Goal: Task Accomplishment & Management: Use online tool/utility

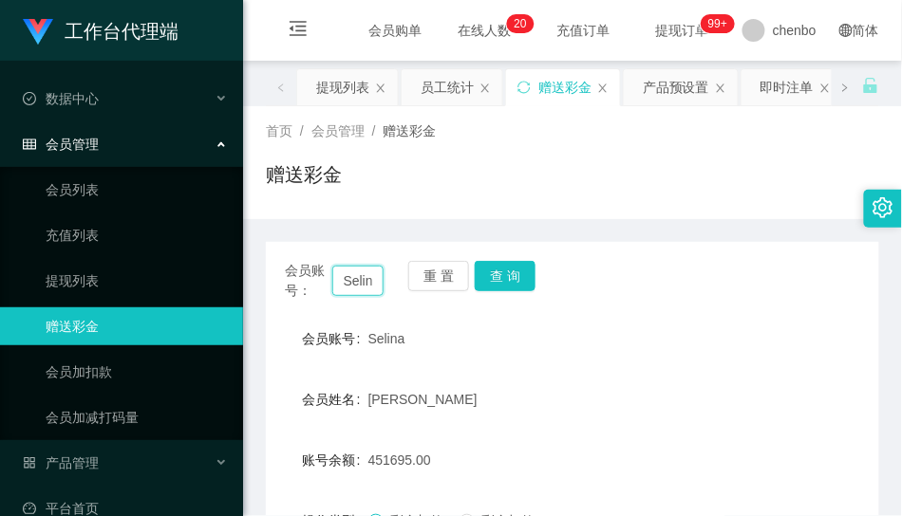
click at [353, 273] on input "Selina" at bounding box center [358, 281] width 52 height 30
paste input "Kenny168"
type input "Kenny168"
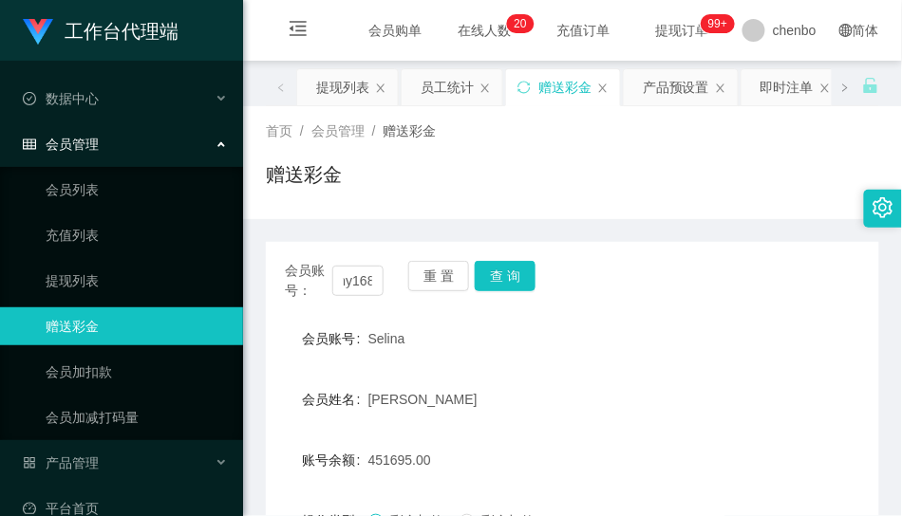
click at [528, 259] on div "会员账号： Kenny168 重 置 查 询 会员账号 Selina 会员姓名 [PERSON_NAME] 账号余额 451695.00 操作类型 彩金加款 …" at bounding box center [572, 472] width 613 height 461
click at [509, 278] on button "查 询" at bounding box center [505, 276] width 61 height 30
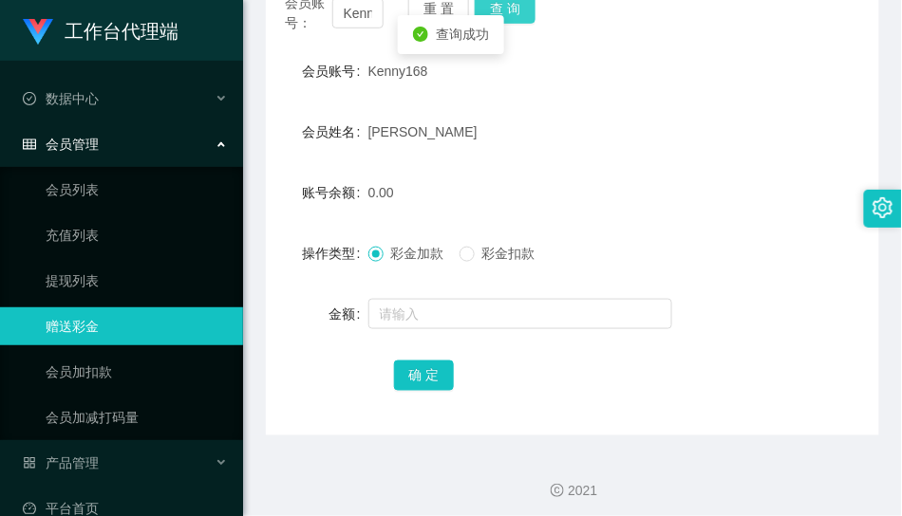
scroll to position [275, 0]
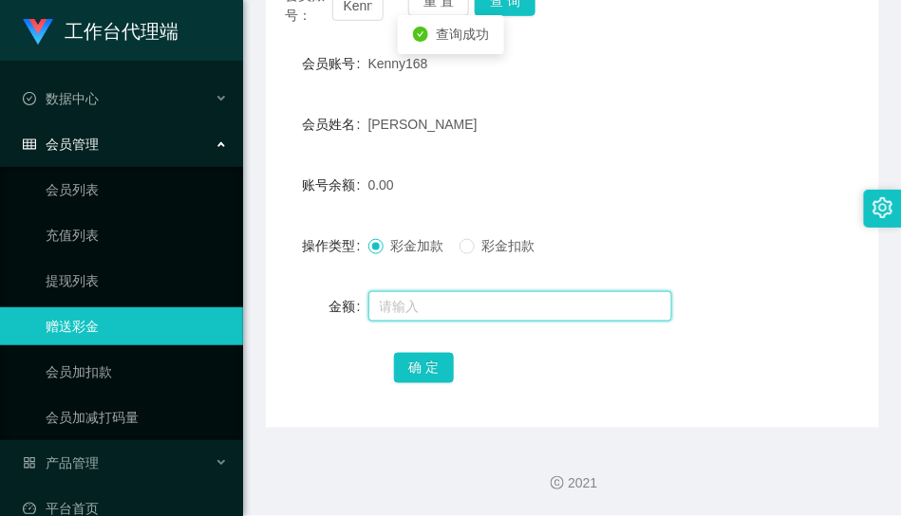
click at [423, 306] on input "text" at bounding box center [520, 306] width 304 height 30
type input "100"
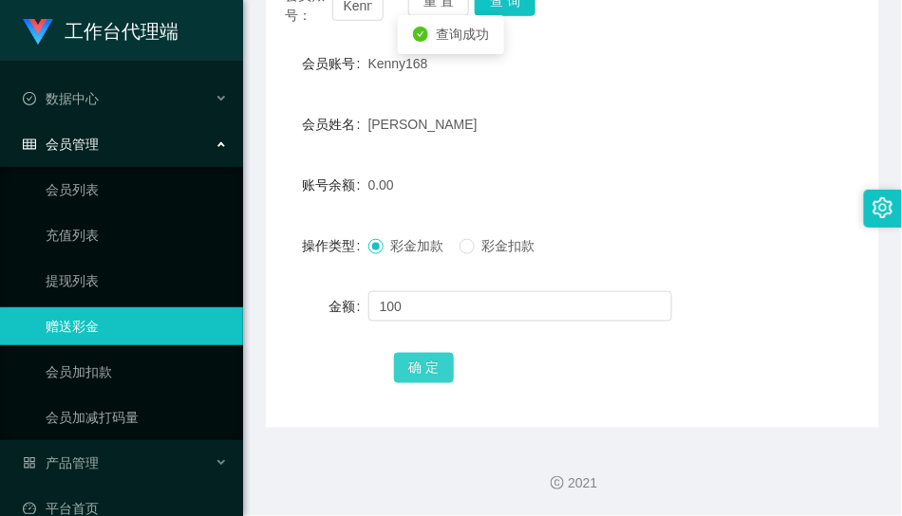
click at [438, 368] on button "确 定" at bounding box center [424, 368] width 61 height 30
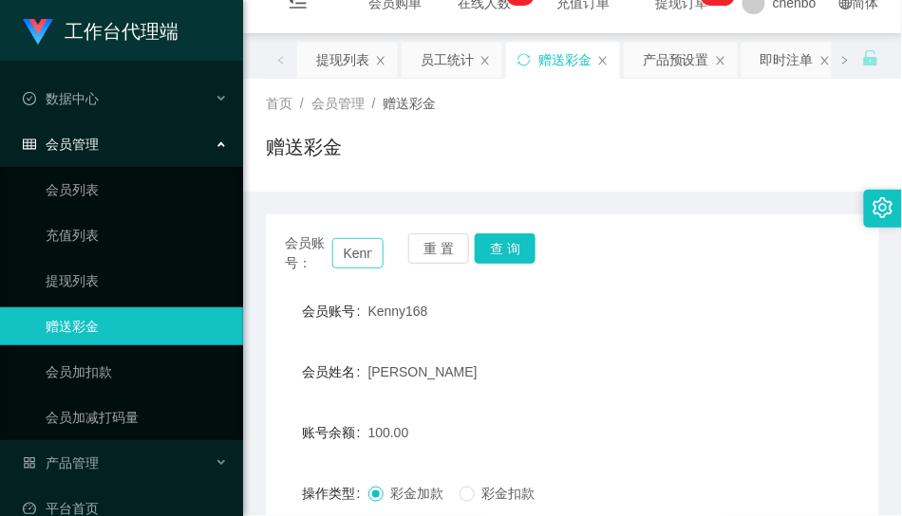
scroll to position [23, 0]
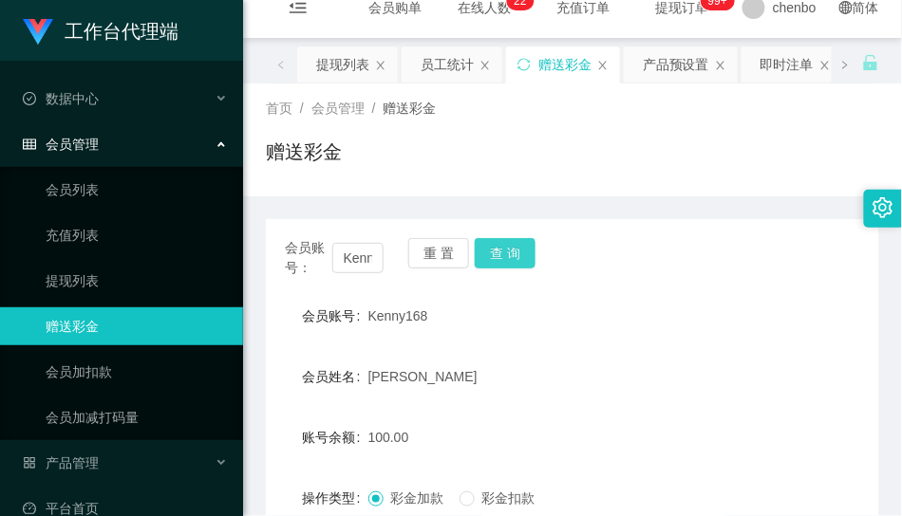
click at [513, 253] on button "查 询" at bounding box center [505, 253] width 61 height 30
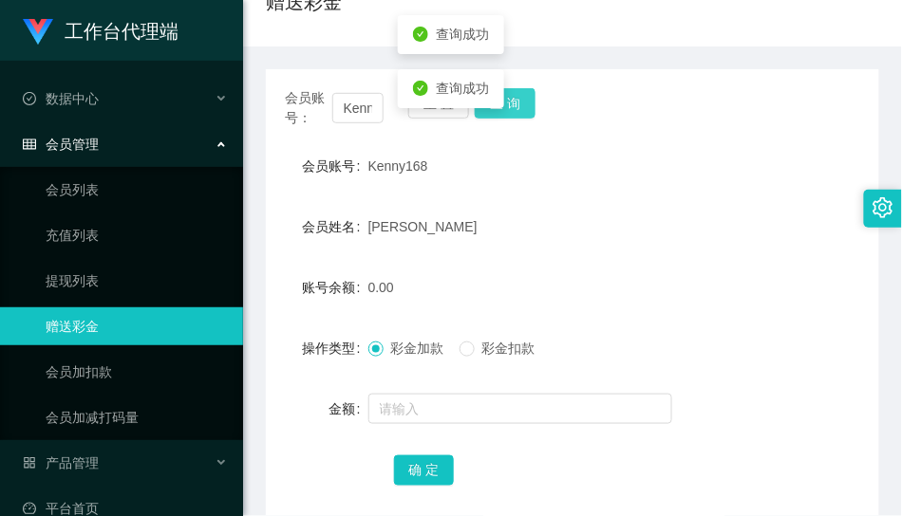
scroll to position [275, 0]
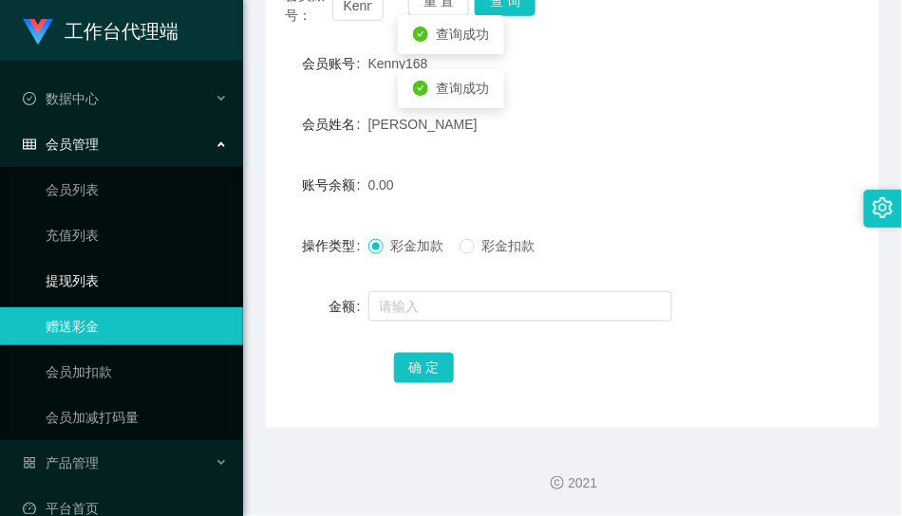
drag, startPoint x: 76, startPoint y: 272, endPoint x: 305, endPoint y: 191, distance: 242.6
click at [77, 272] on link "提现列表" at bounding box center [137, 281] width 182 height 38
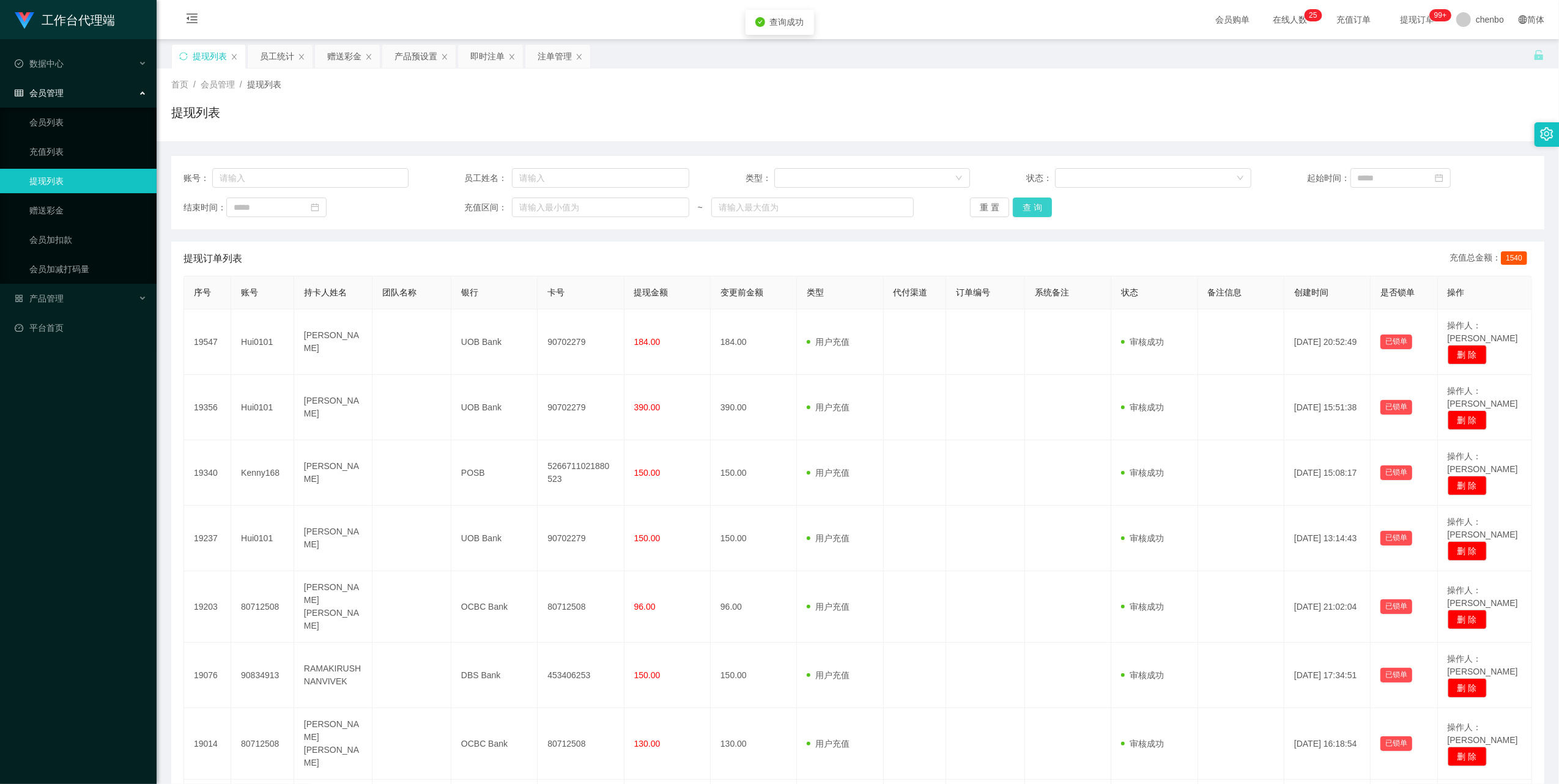
click at [580, 204] on button "查 询" at bounding box center [1032, 207] width 39 height 19
click at [580, 204] on div "重 置 查 询" at bounding box center [1082, 207] width 225 height 19
click at [580, 204] on button "查 询" at bounding box center [1032, 207] width 39 height 19
click at [580, 204] on div "重 置 查 询" at bounding box center [1082, 207] width 225 height 19
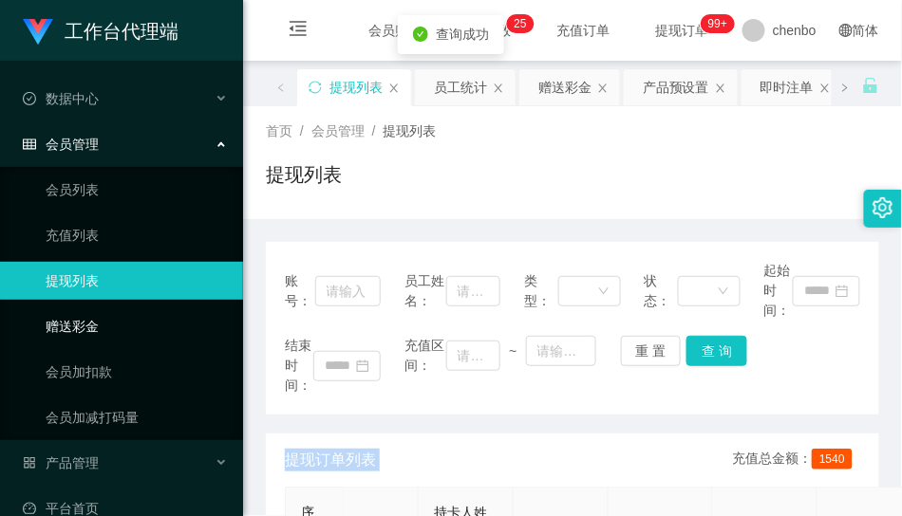
click at [112, 321] on link "赠送彩金" at bounding box center [137, 327] width 182 height 38
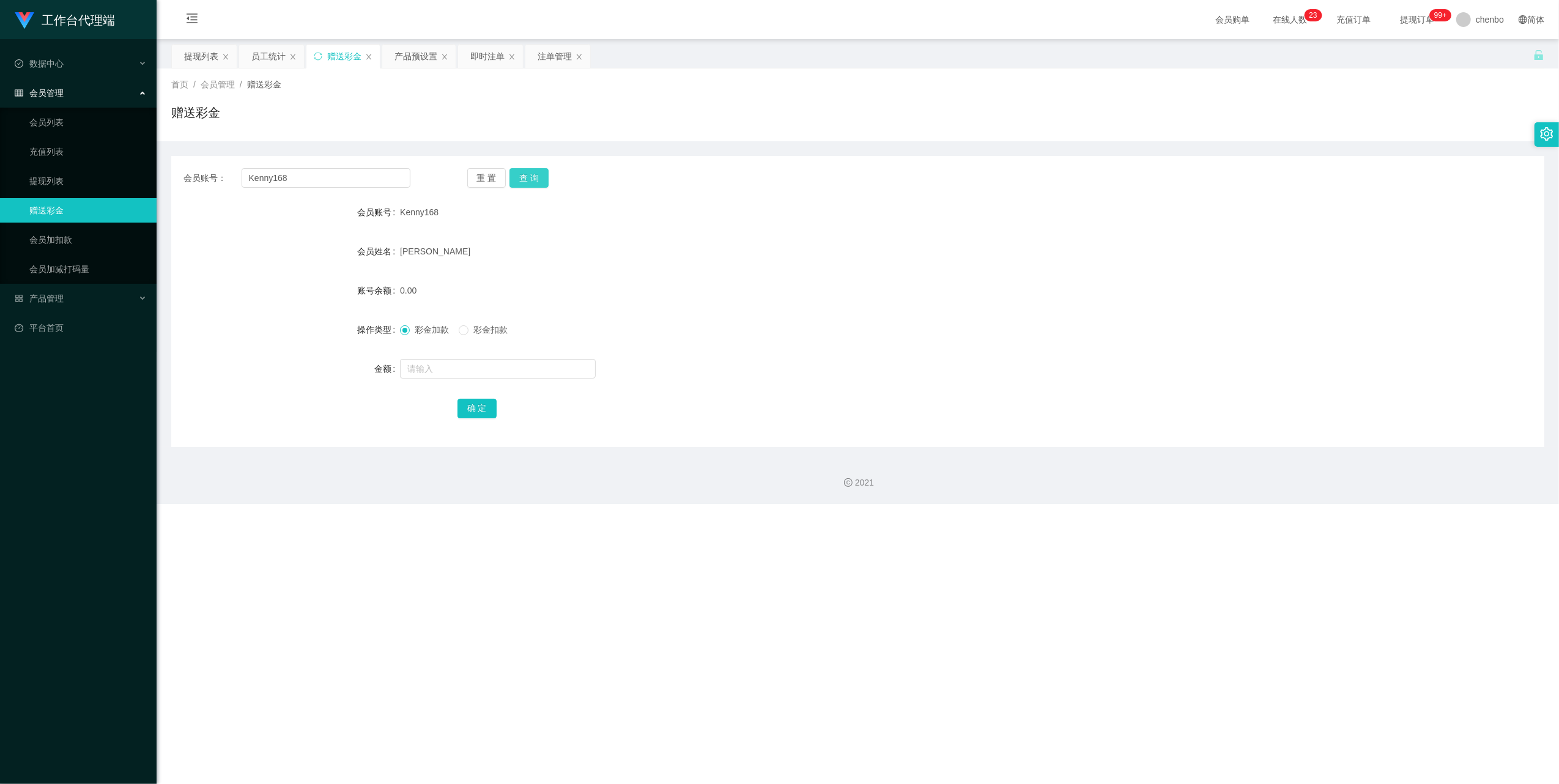
click at [535, 175] on button "查 询" at bounding box center [529, 178] width 39 height 19
click at [535, 175] on button "查 询" at bounding box center [536, 178] width 53 height 19
click at [414, 332] on div "工作台代理端 数据中心 员工统计 团队统计 会员管理 会员列表 充值列表 提现列表 赠送彩金 会员加扣款 会员加减打码量 产品管理 开奖记录 注单管理 产品列…" at bounding box center [780, 392] width 1559 height 784
click at [47, 176] on link "提现列表" at bounding box center [88, 181] width 117 height 24
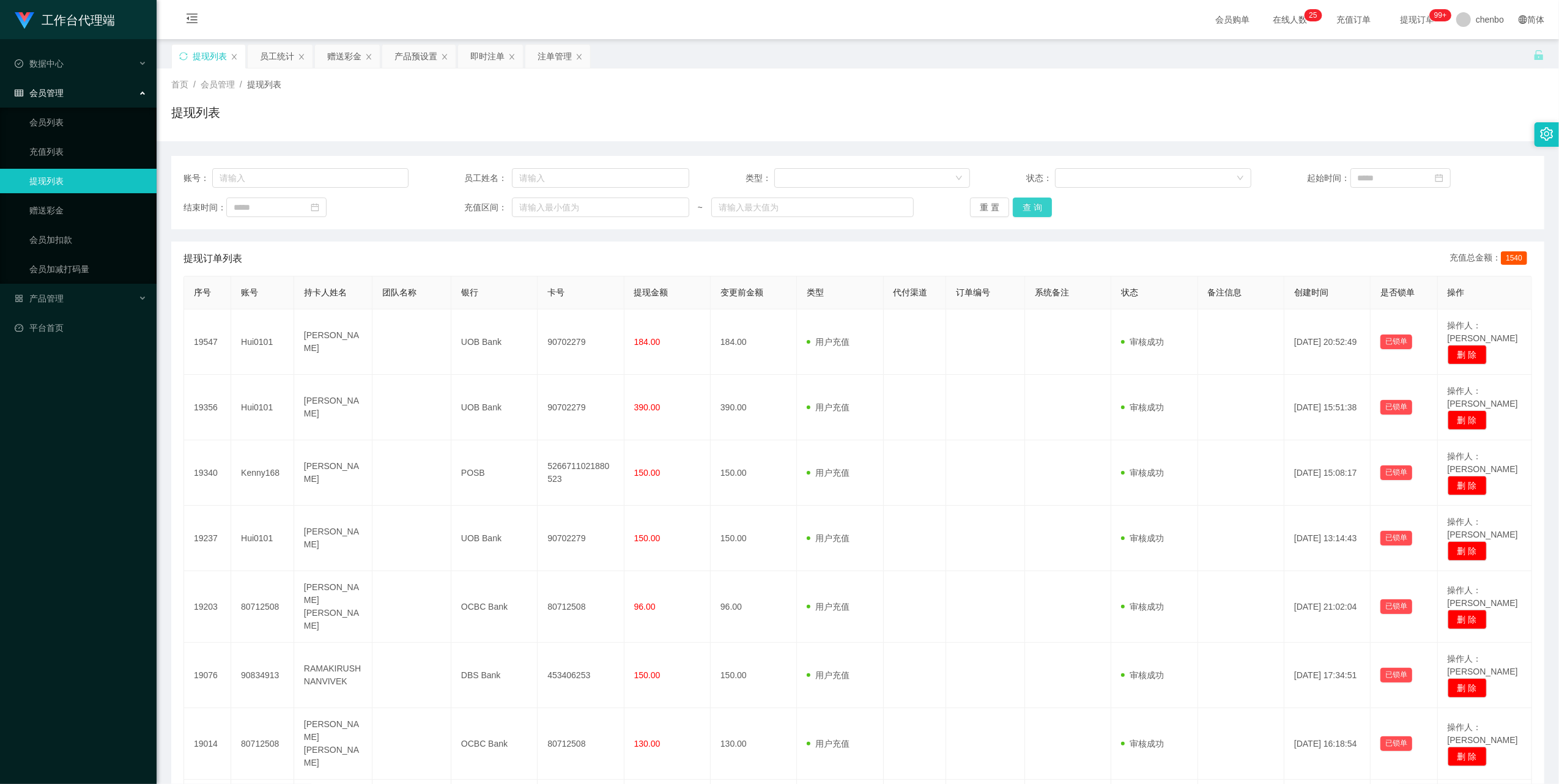
click at [580, 216] on button "查 询" at bounding box center [1032, 207] width 39 height 19
click at [580, 202] on button "查 询" at bounding box center [1032, 207] width 39 height 19
click at [580, 202] on div "重 置 查 询" at bounding box center [1082, 207] width 225 height 19
click at [580, 202] on button "查 询" at bounding box center [1032, 207] width 39 height 19
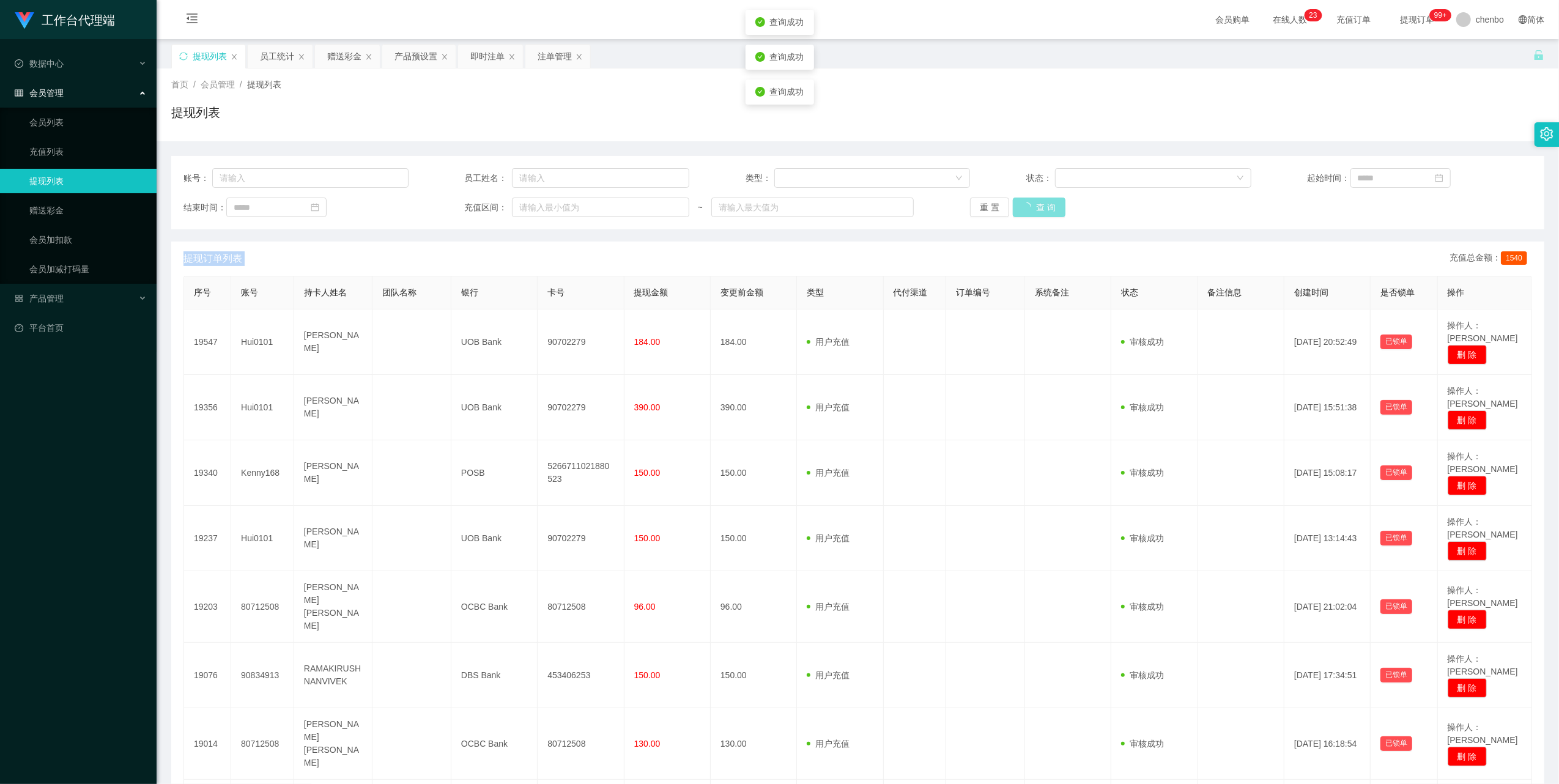
click at [580, 202] on div "重 置 查 询" at bounding box center [1082, 207] width 225 height 19
drag, startPoint x: 1030, startPoint y: 202, endPoint x: 1176, endPoint y: 199, distance: 146.0
click at [580, 199] on div "重 置 查 询" at bounding box center [1082, 207] width 225 height 19
click at [580, 202] on button "查 询" at bounding box center [1032, 207] width 39 height 19
click at [580, 202] on div "重 置 查 询" at bounding box center [1082, 207] width 225 height 19
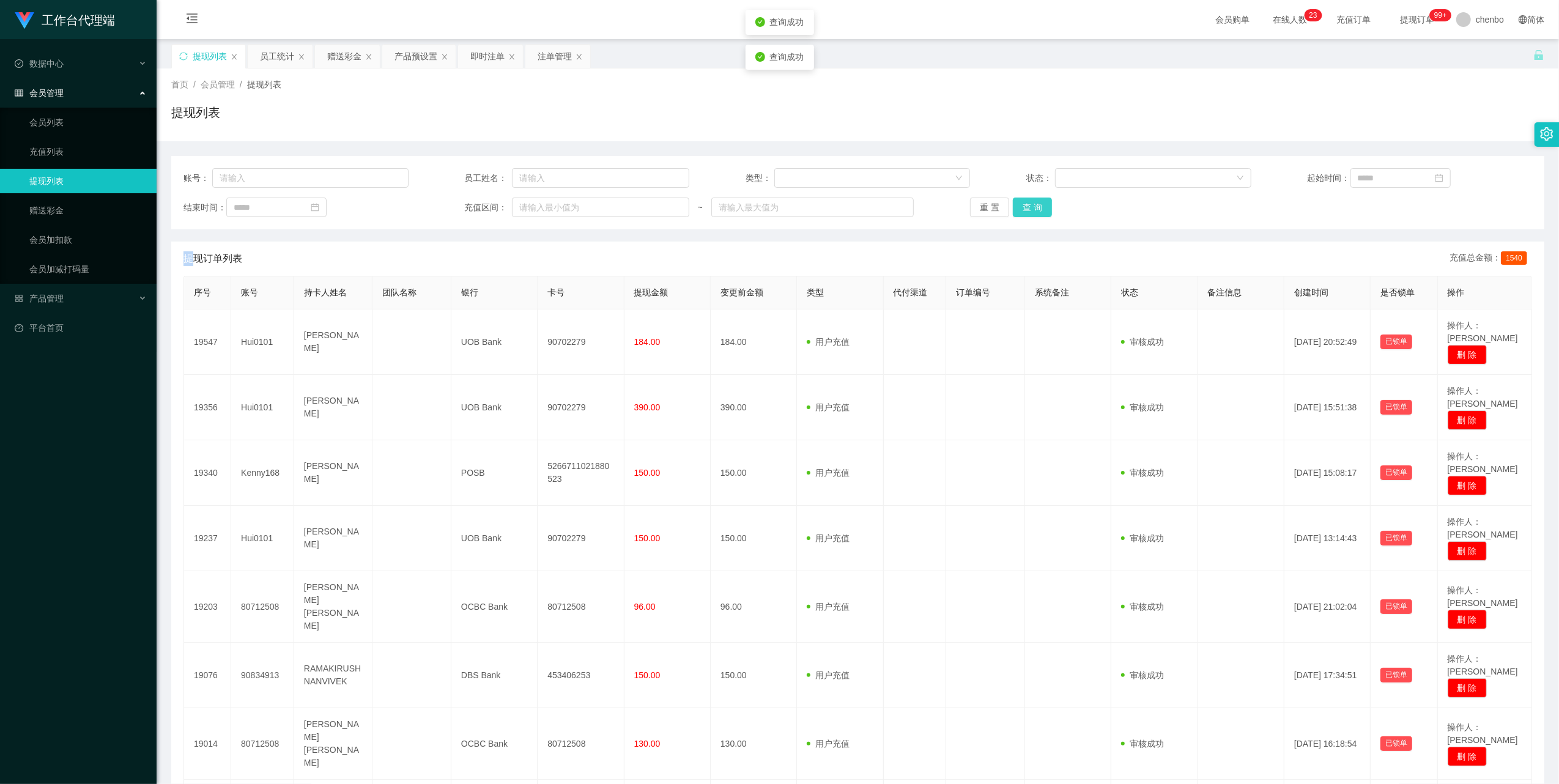
click at [580, 202] on button "查 询" at bounding box center [1032, 207] width 39 height 19
click at [580, 202] on div "重 置 查 询" at bounding box center [1082, 207] width 225 height 19
click at [580, 202] on button "查 询" at bounding box center [1032, 207] width 39 height 19
drag, startPoint x: 304, startPoint y: 177, endPoint x: 321, endPoint y: 176, distance: 17.0
click at [304, 177] on input "text" at bounding box center [310, 178] width 196 height 19
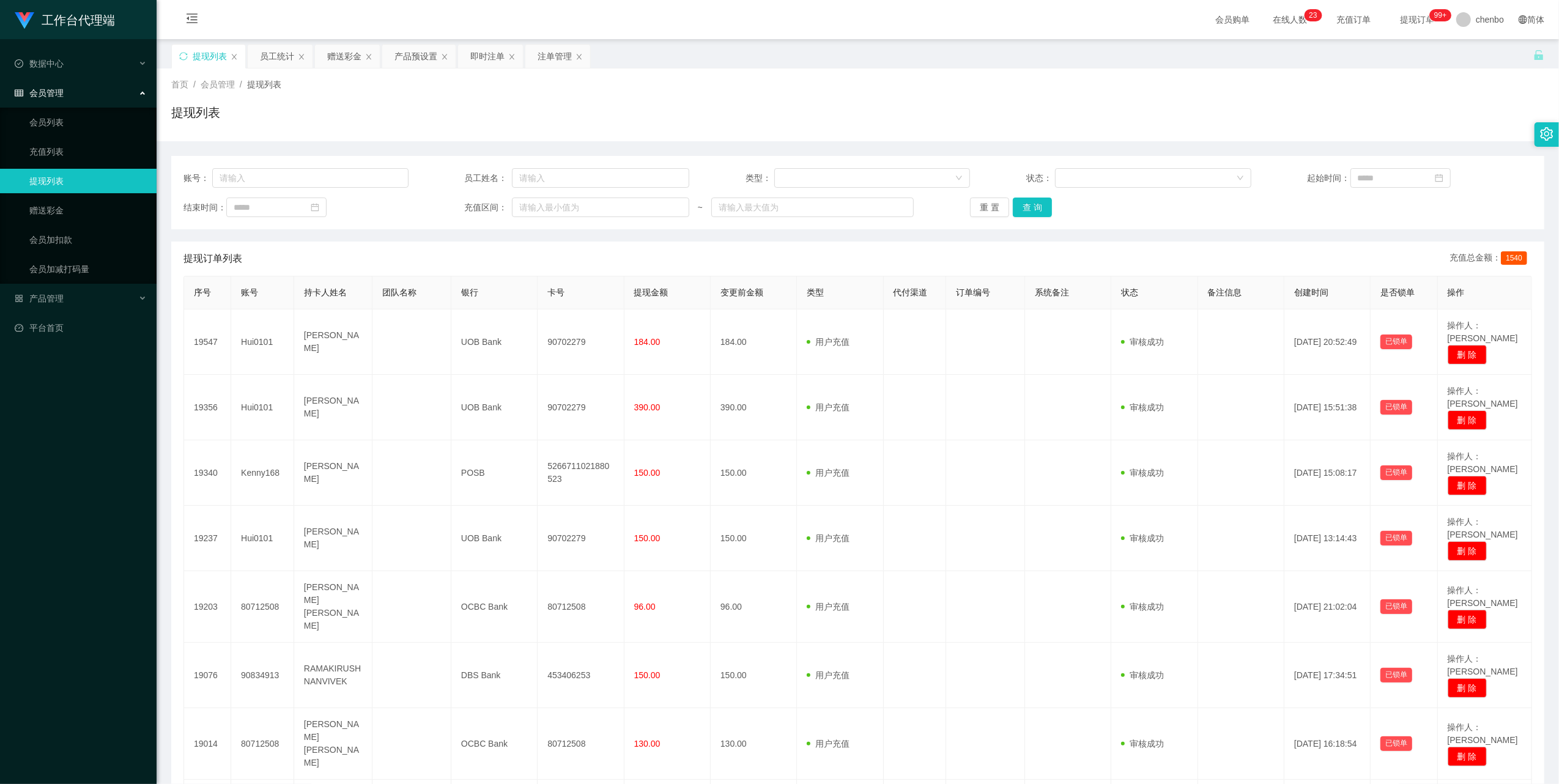
click at [580, 126] on div "提现列表" at bounding box center [857, 117] width 1373 height 28
click at [50, 209] on link "赠送彩金" at bounding box center [88, 211] width 117 height 24
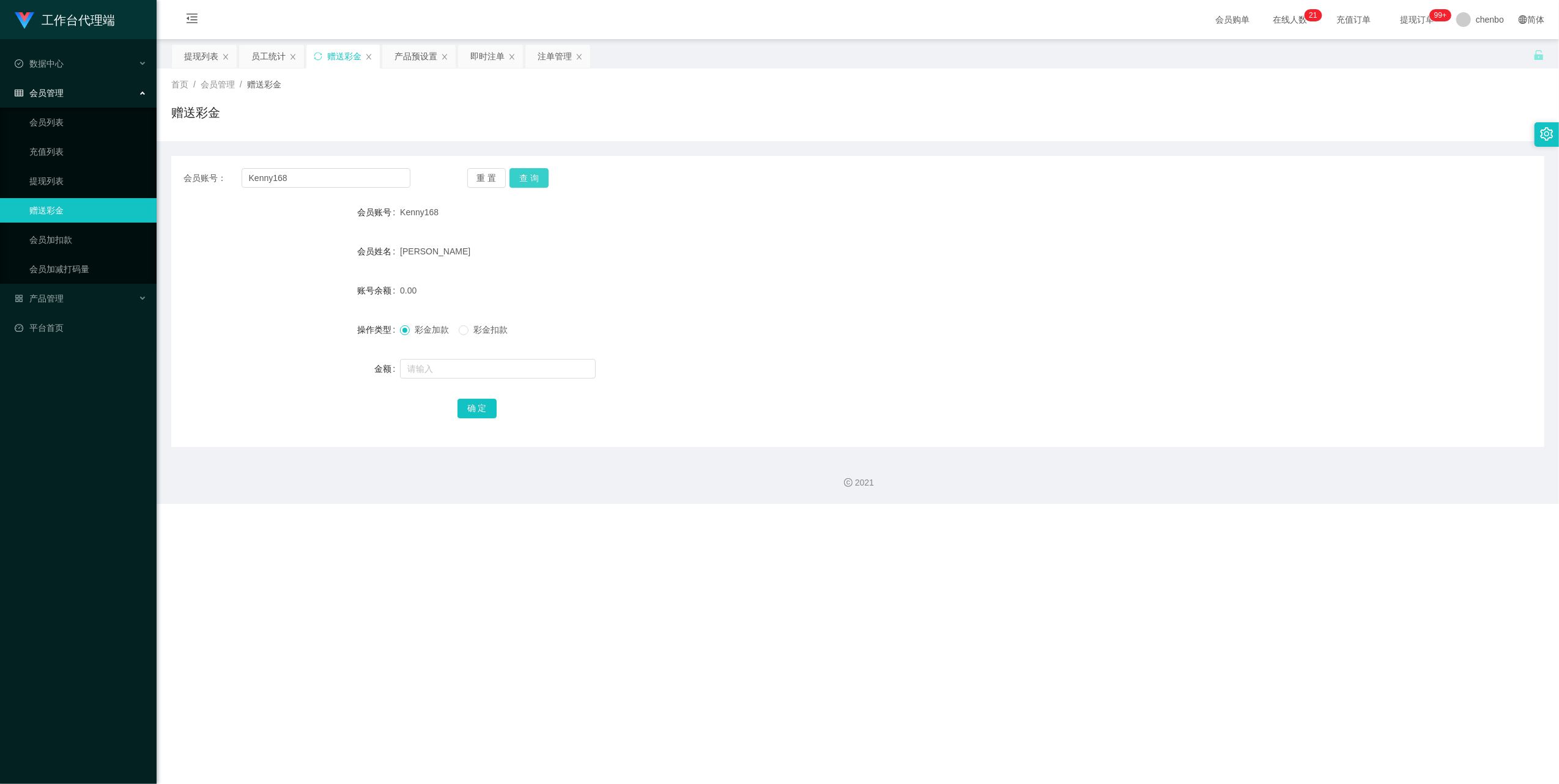
click at [533, 177] on button "查 询" at bounding box center [529, 178] width 39 height 19
click at [533, 177] on button "查 询" at bounding box center [536, 178] width 53 height 19
click at [533, 177] on div "重 置 查 询" at bounding box center [580, 178] width 227 height 19
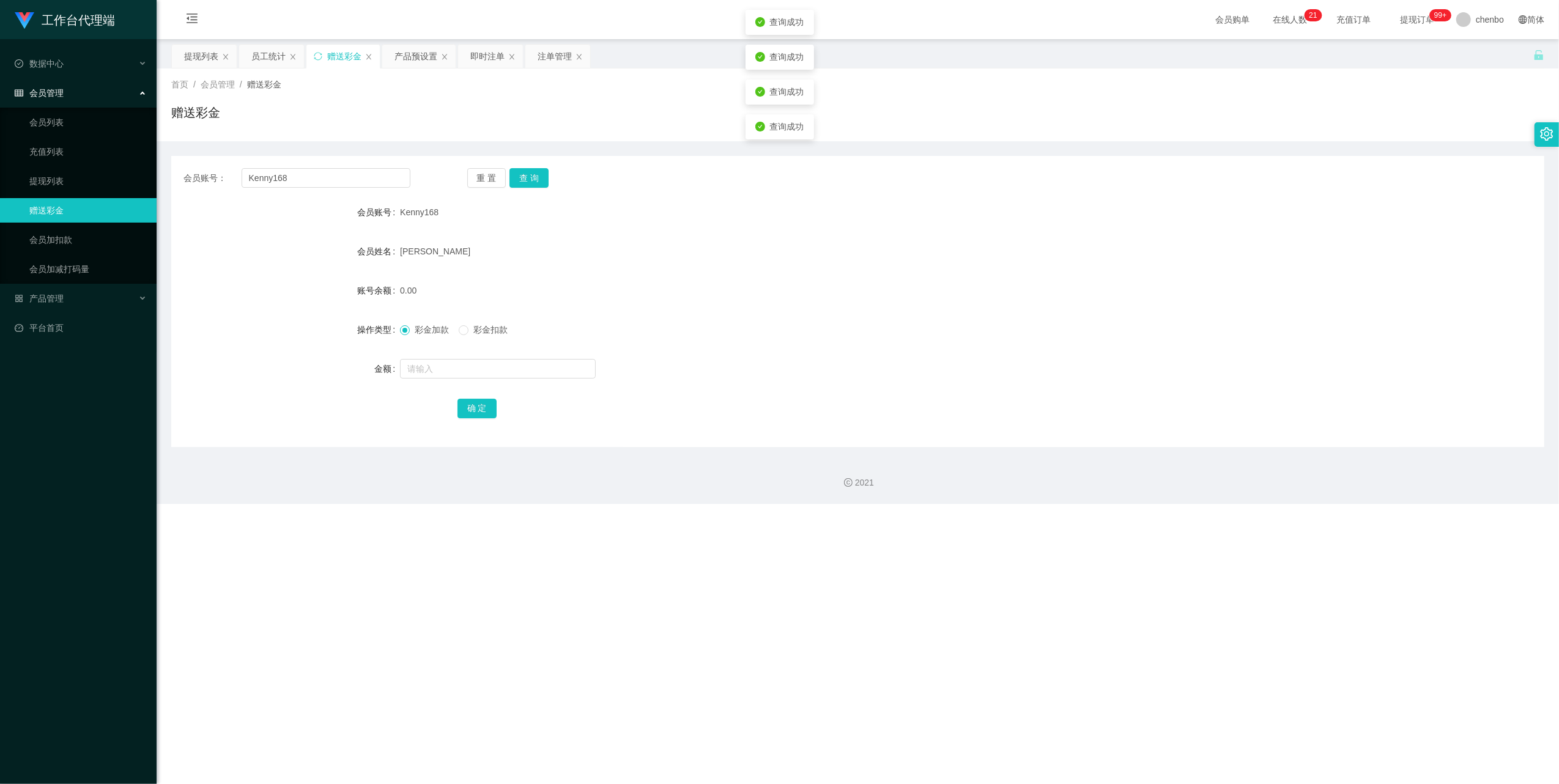
drag, startPoint x: 533, startPoint y: 177, endPoint x: 959, endPoint y: 296, distance: 442.3
click at [580, 305] on form "会员账号 Kenny168 会员姓名 [PERSON_NAME] 账号余额 0.00 操作类型 彩金加款 彩金扣款 金额 确 定" at bounding box center [857, 310] width 1373 height 220
click at [77, 169] on link "提现列表" at bounding box center [88, 181] width 117 height 24
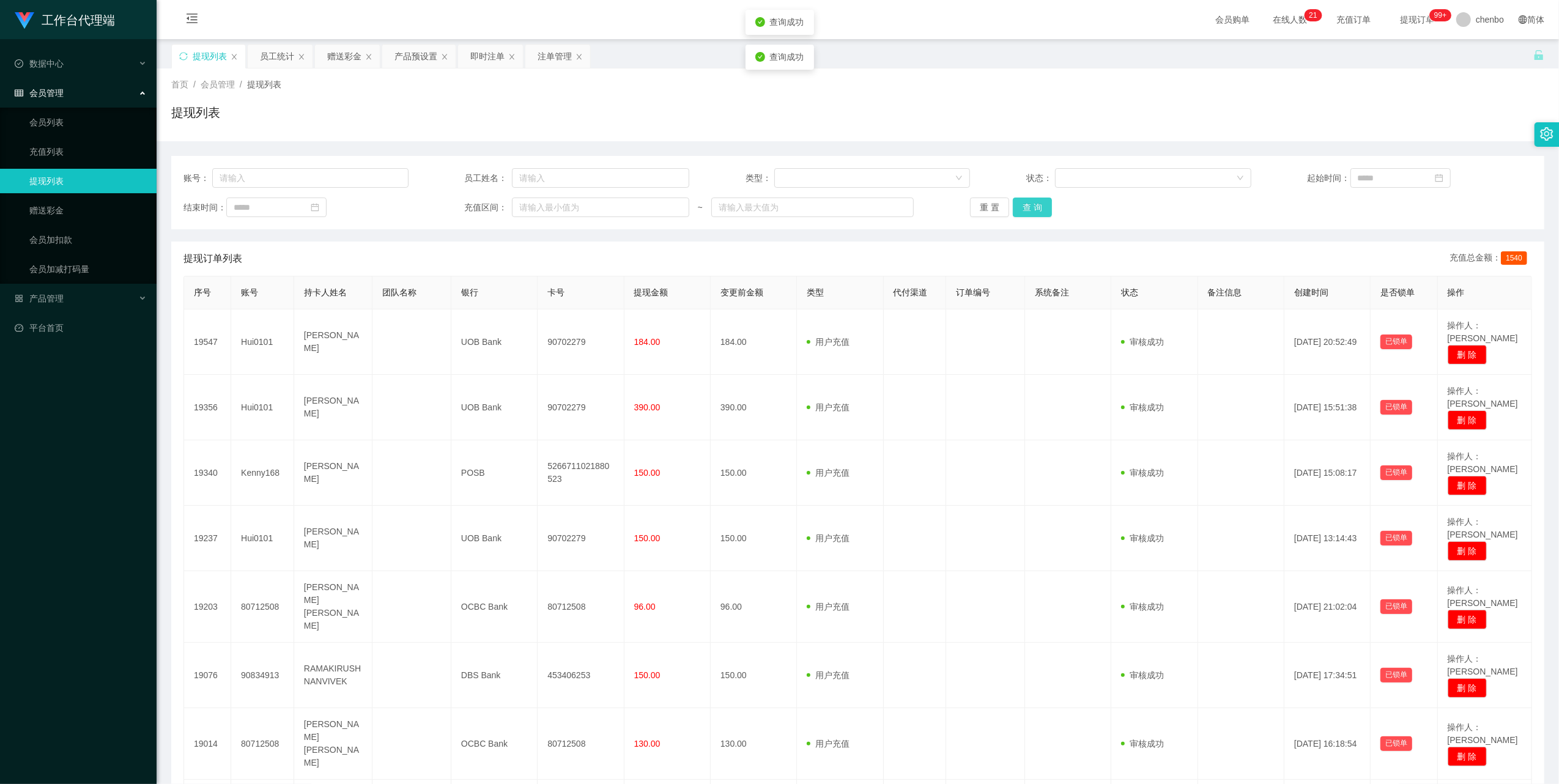
click at [580, 204] on button "查 询" at bounding box center [1032, 207] width 39 height 19
click at [580, 204] on div "重 置 查 询" at bounding box center [1082, 207] width 225 height 19
click at [580, 204] on button "查 询" at bounding box center [1032, 207] width 39 height 19
click at [580, 204] on div "重 置 查 询" at bounding box center [1082, 207] width 225 height 19
click at [580, 204] on button "查 询" at bounding box center [1032, 207] width 39 height 19
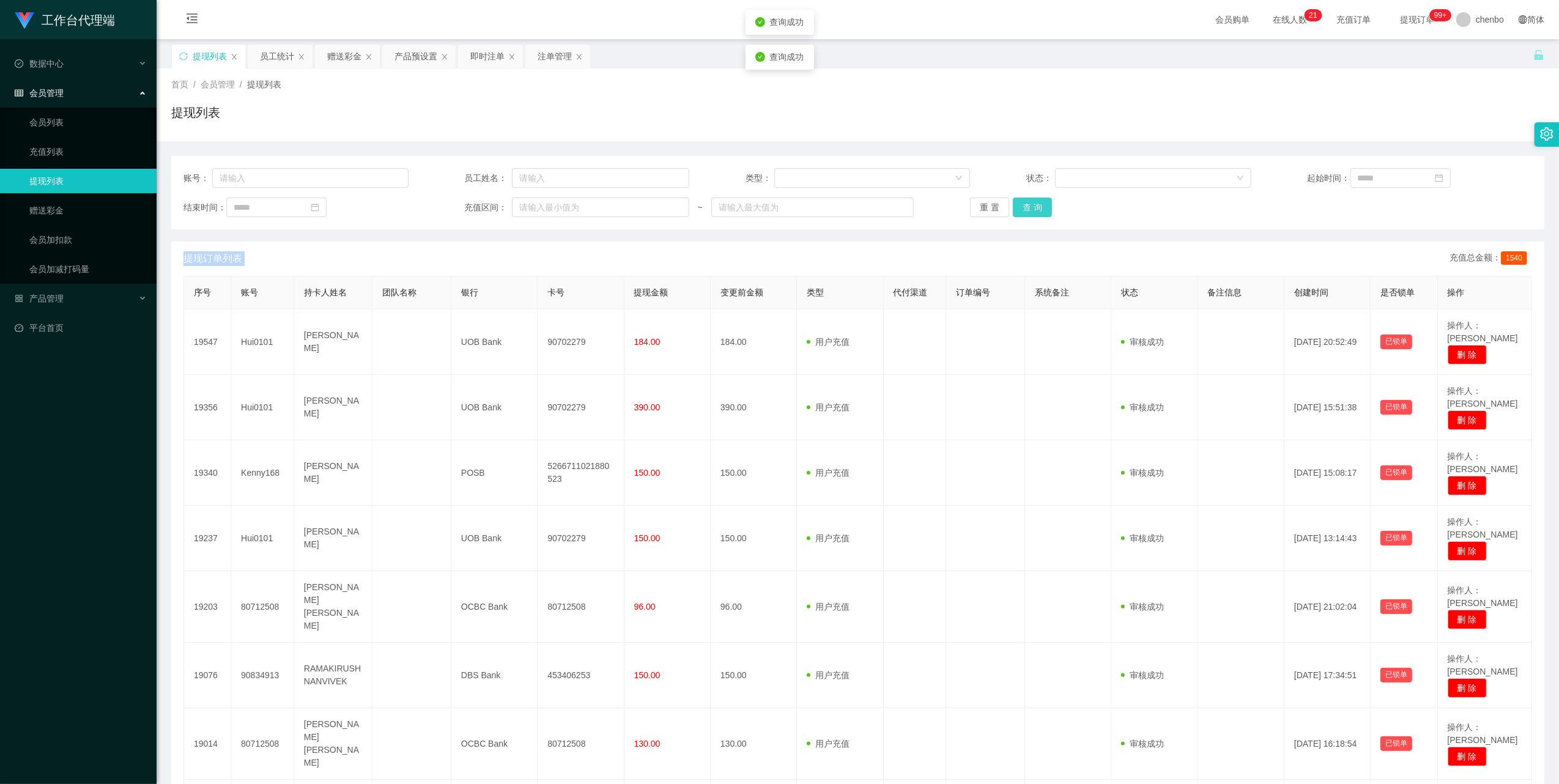
click at [580, 204] on div "重 置 查 询" at bounding box center [1082, 207] width 225 height 19
click at [580, 204] on button "查 询" at bounding box center [1032, 207] width 39 height 19
click at [44, 215] on link "赠送彩金" at bounding box center [88, 211] width 117 height 24
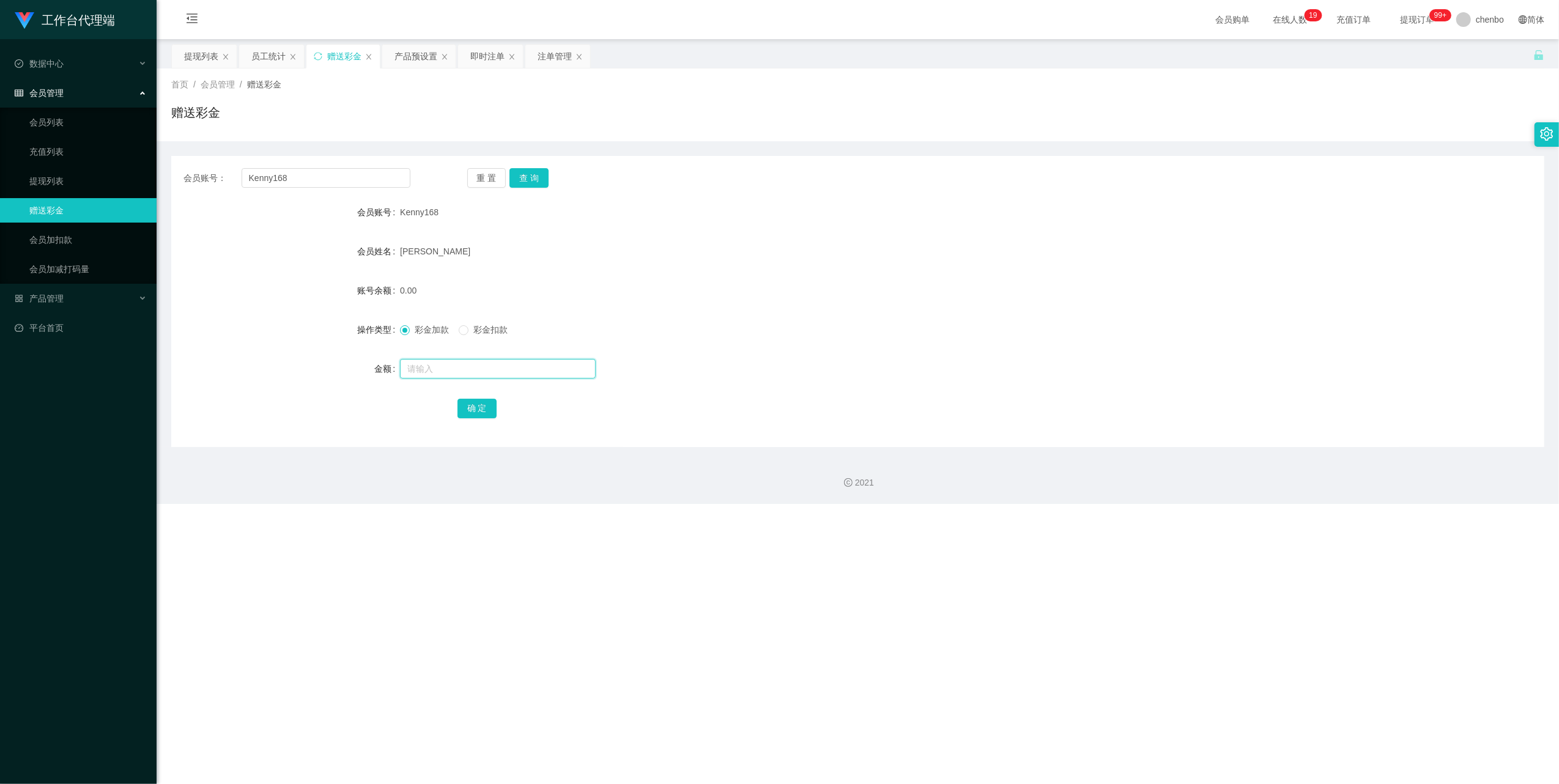
click at [441, 332] on input "text" at bounding box center [498, 368] width 196 height 19
type input "100"
click at [479, 332] on button "确 定" at bounding box center [477, 408] width 39 height 19
click at [580, 297] on div "100.00" at bounding box center [801, 291] width 801 height 24
click at [540, 175] on button "查 询" at bounding box center [529, 178] width 39 height 19
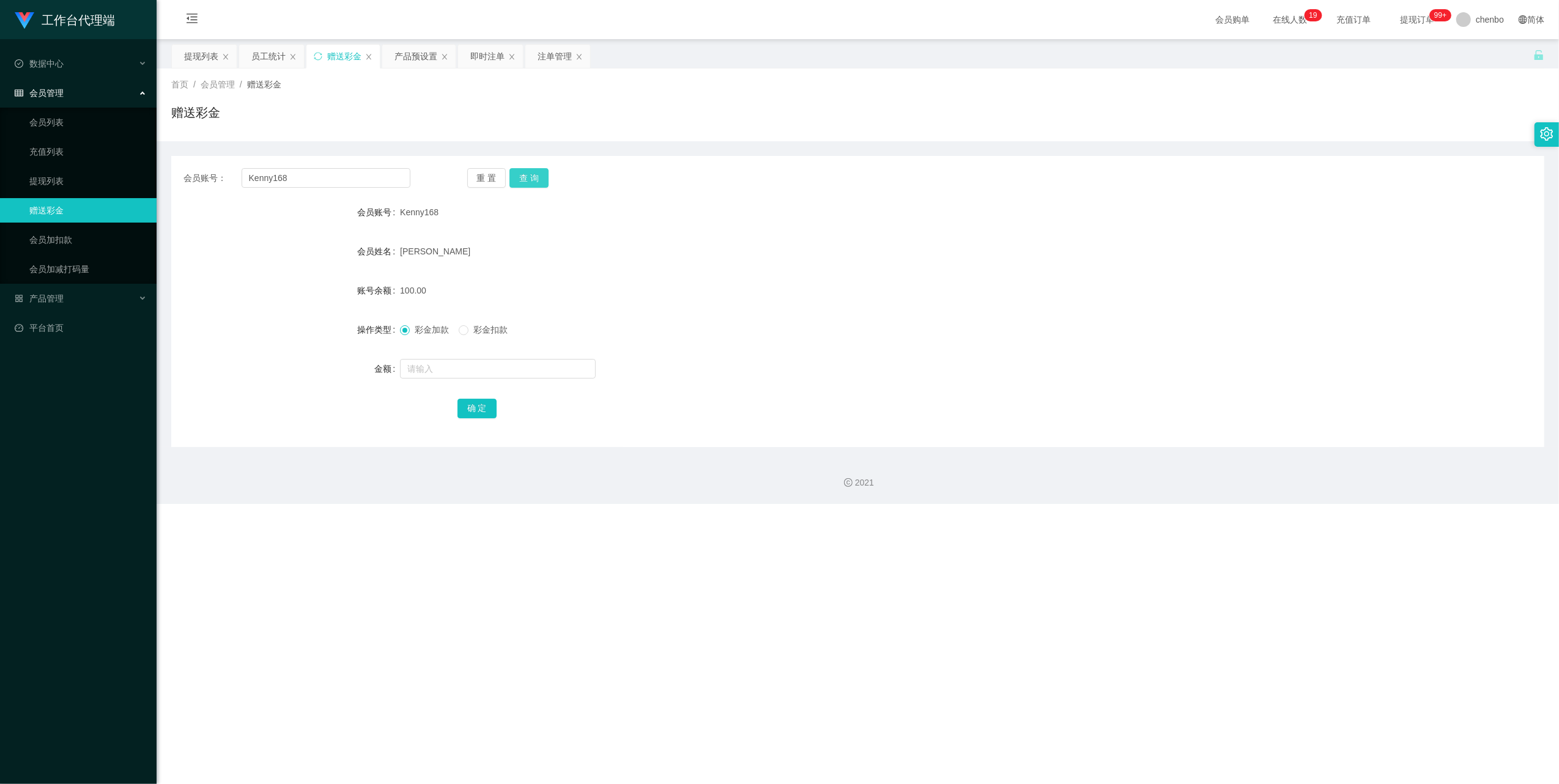
click at [540, 175] on button "查 询" at bounding box center [529, 178] width 39 height 19
drag, startPoint x: 822, startPoint y: 213, endPoint x: 959, endPoint y: 133, distance: 158.6
click at [580, 213] on div "Kenny168" at bounding box center [801, 212] width 801 height 24
click at [441, 332] on input "text" at bounding box center [498, 368] width 196 height 19
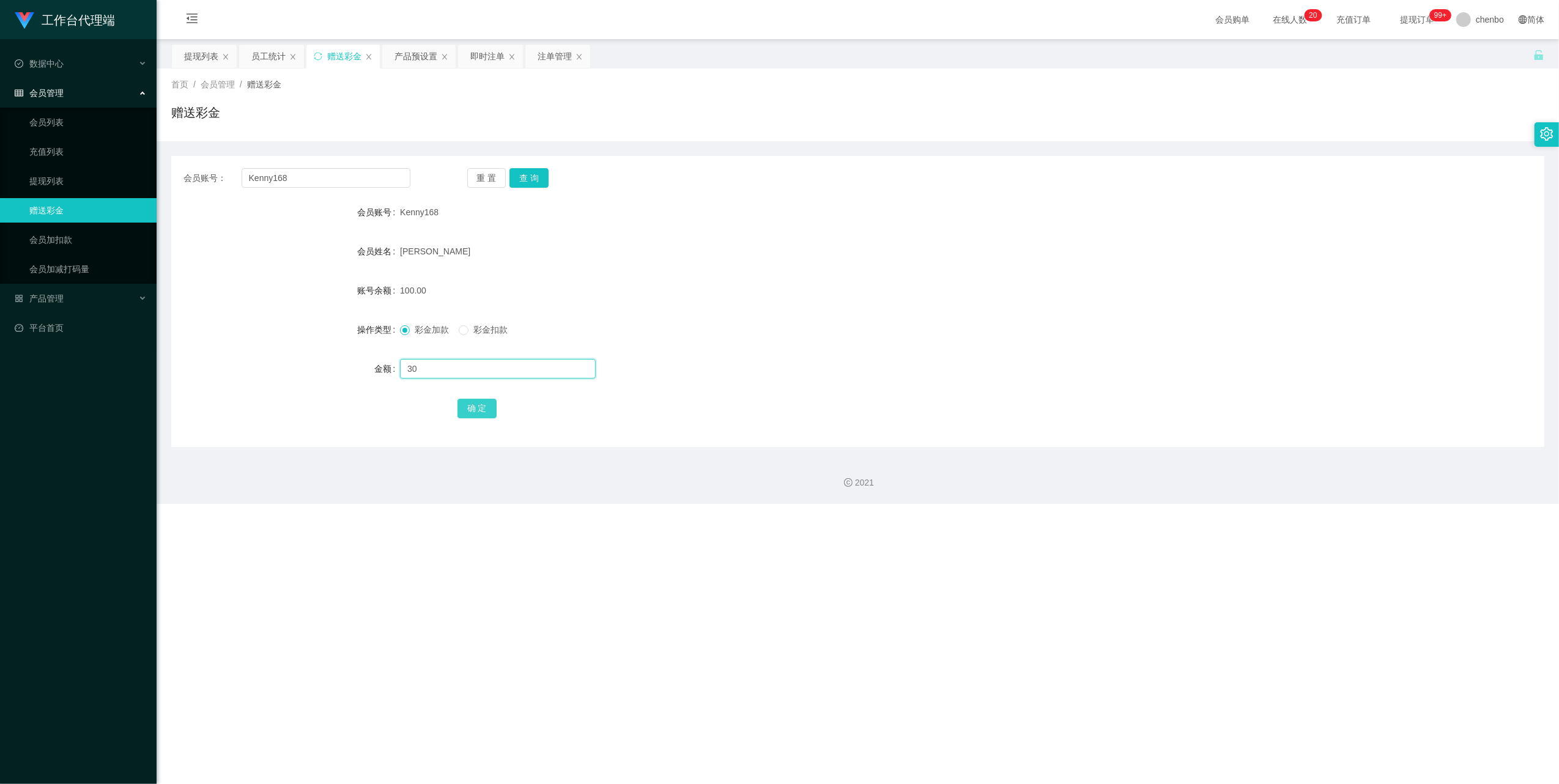
type input "30"
click at [470, 332] on button "确 定" at bounding box center [477, 408] width 39 height 19
drag, startPoint x: 637, startPoint y: 296, endPoint x: 1048, endPoint y: 185, distance: 425.7
click at [580, 296] on div "130.00" at bounding box center [801, 291] width 801 height 24
click at [72, 182] on link "提现列表" at bounding box center [88, 181] width 117 height 24
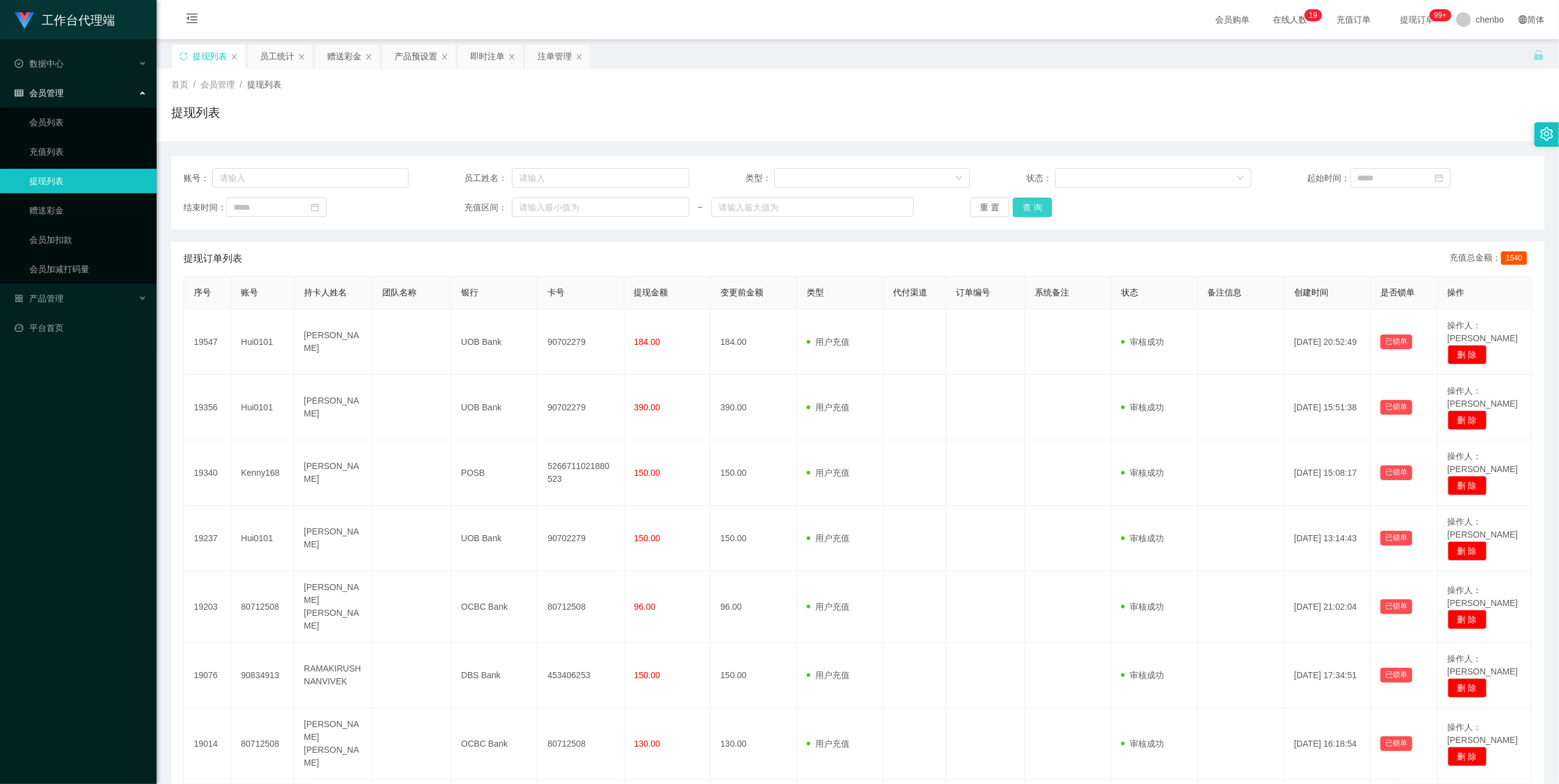
click at [580, 207] on button "查 询" at bounding box center [1032, 207] width 39 height 19
click at [580, 206] on div "重 置 查 询" at bounding box center [1082, 207] width 225 height 19
click at [580, 206] on button "查 询" at bounding box center [1032, 207] width 39 height 19
click at [580, 206] on div "重 置 查 询" at bounding box center [1082, 207] width 225 height 19
drag, startPoint x: 45, startPoint y: 203, endPoint x: 117, endPoint y: 198, distance: 72.2
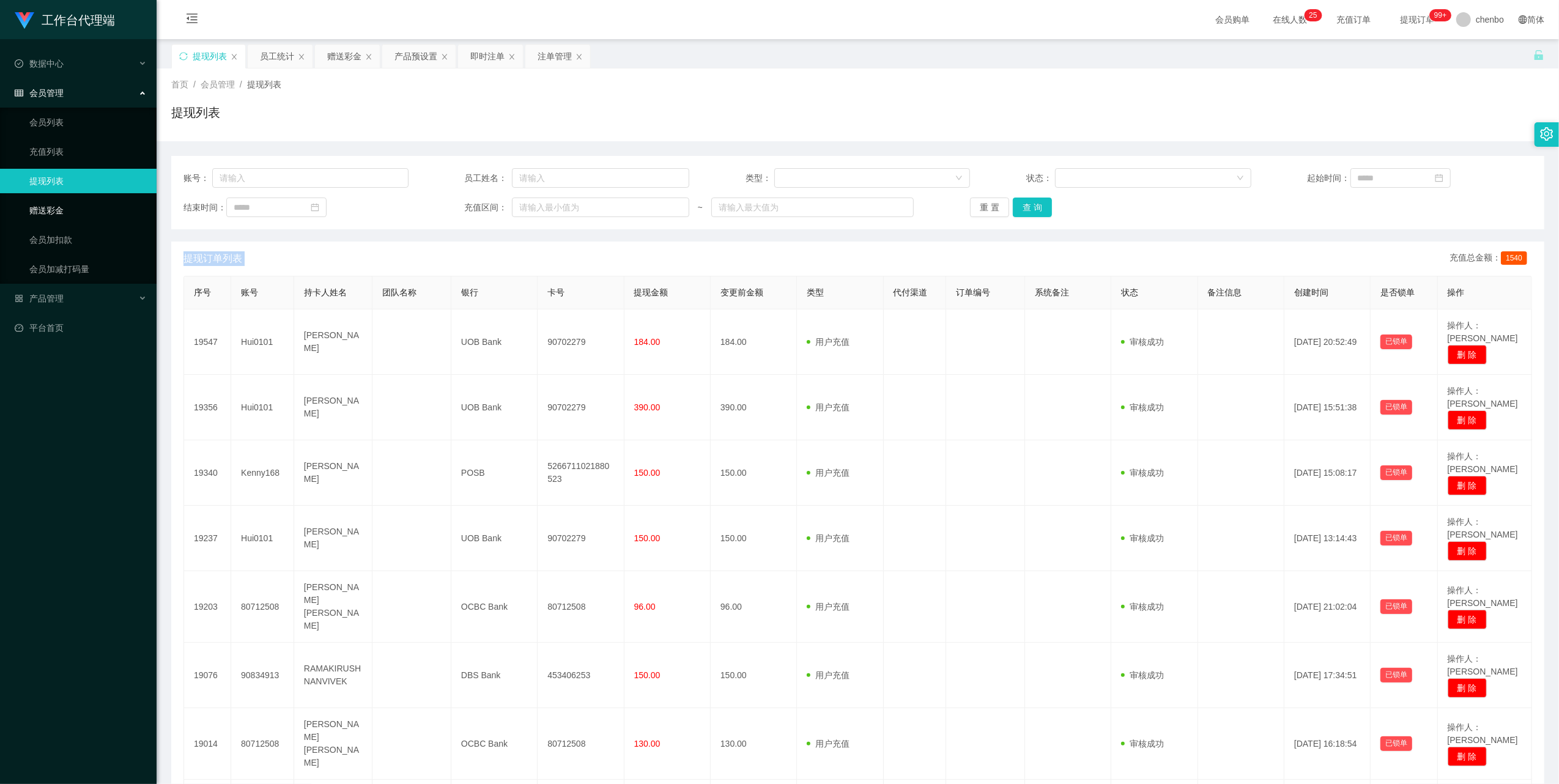
click at [45, 203] on link "赠送彩金" at bounding box center [88, 211] width 117 height 24
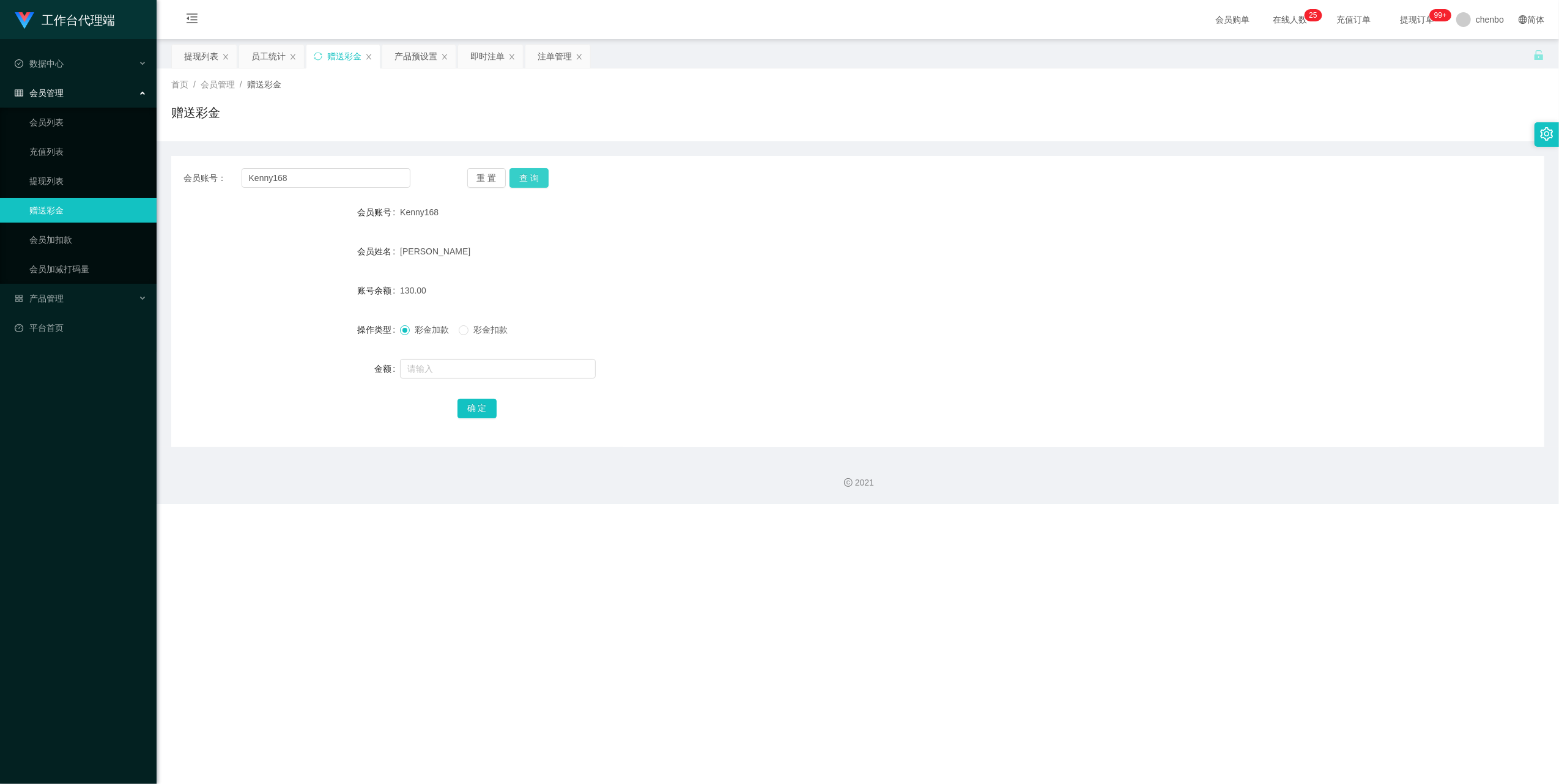
click at [546, 177] on button "查 询" at bounding box center [529, 178] width 39 height 19
click at [546, 177] on button "查 询" at bounding box center [536, 178] width 53 height 19
click at [546, 177] on button "查 询" at bounding box center [529, 178] width 39 height 19
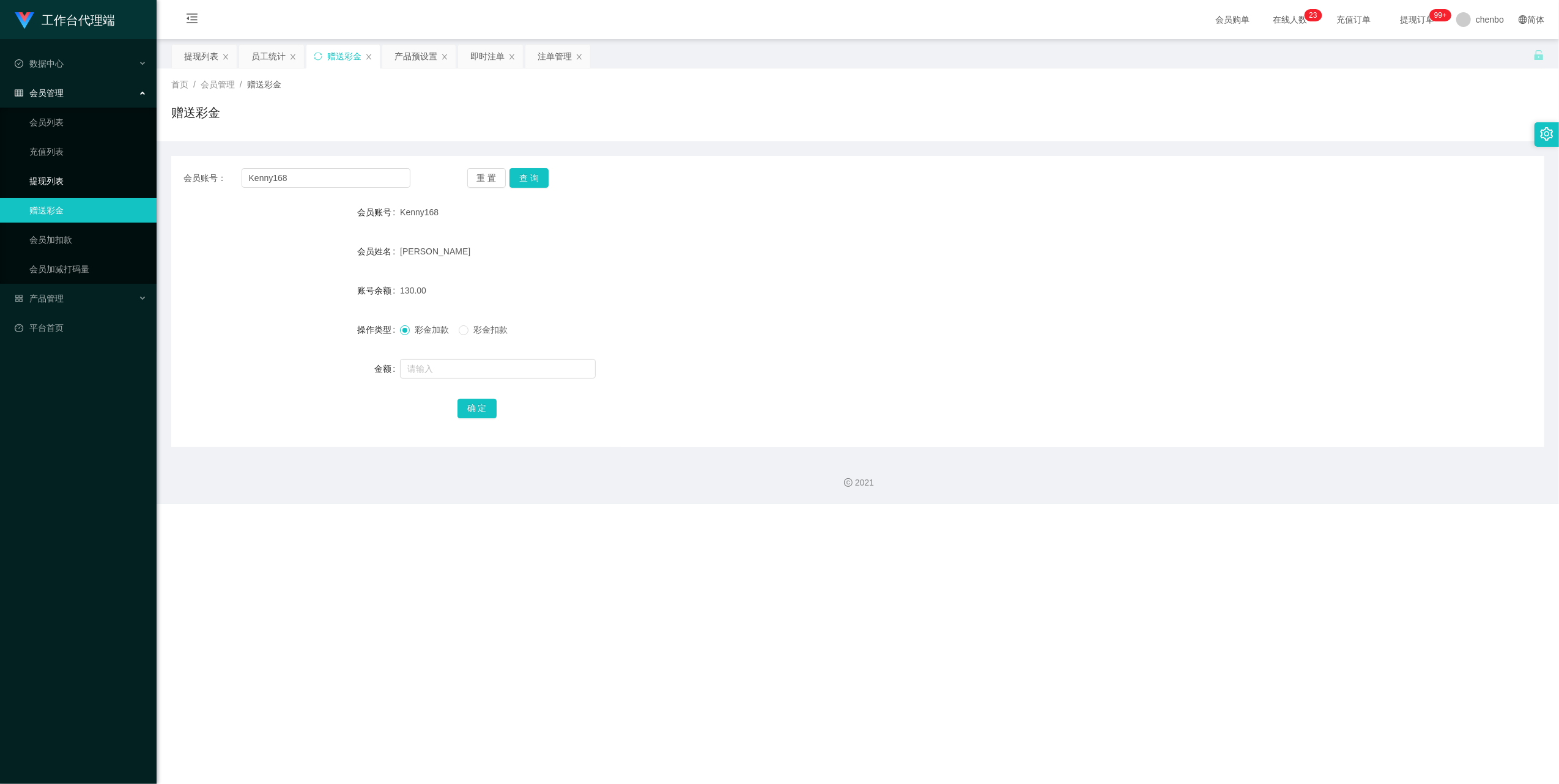
click at [64, 180] on link "提现列表" at bounding box center [88, 181] width 117 height 24
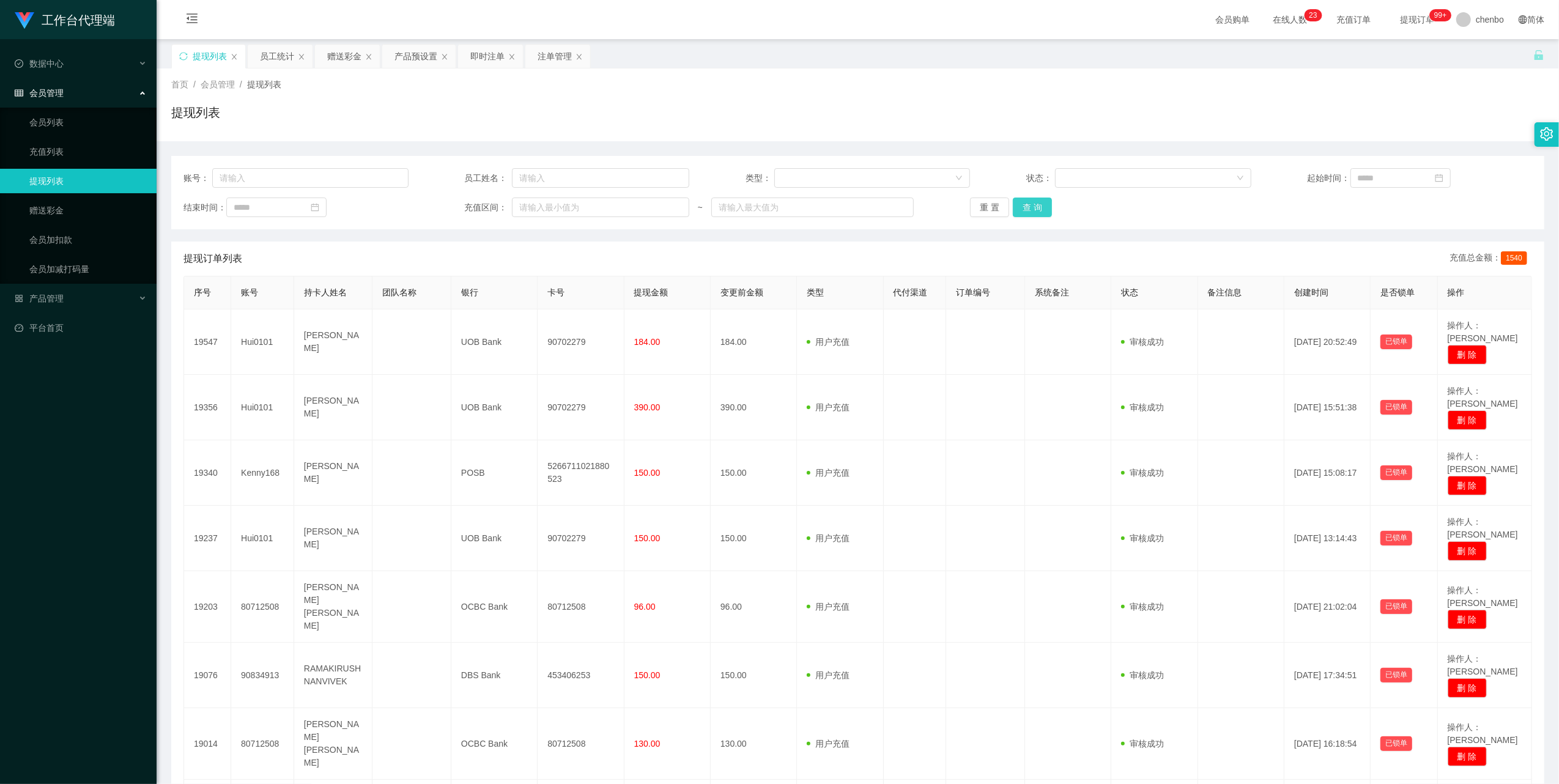
click at [580, 211] on button "查 询" at bounding box center [1032, 207] width 39 height 19
click at [580, 211] on div "重 置 查 询" at bounding box center [1082, 207] width 225 height 19
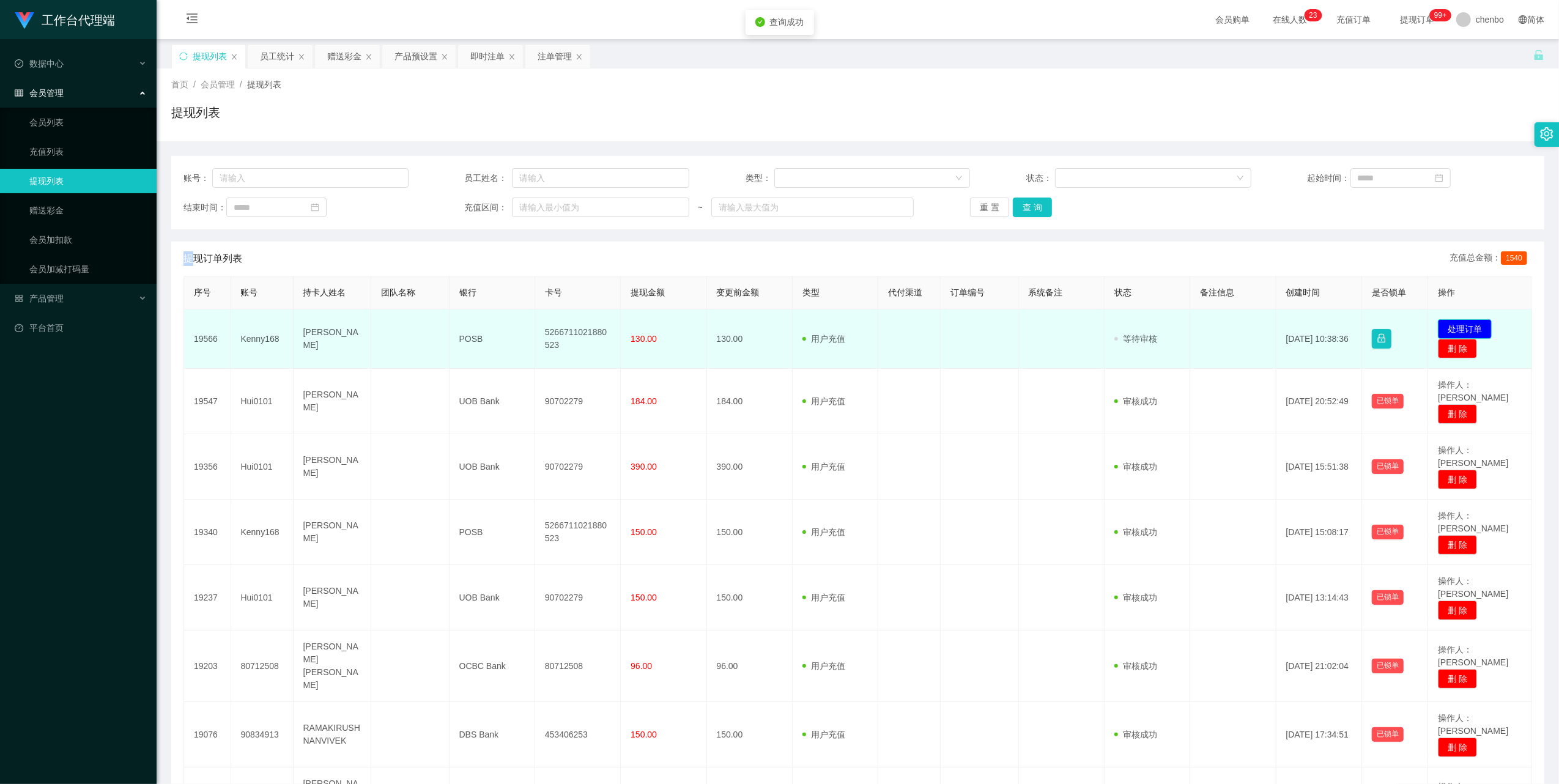
click at [580, 330] on button "处理订单" at bounding box center [1465, 329] width 54 height 19
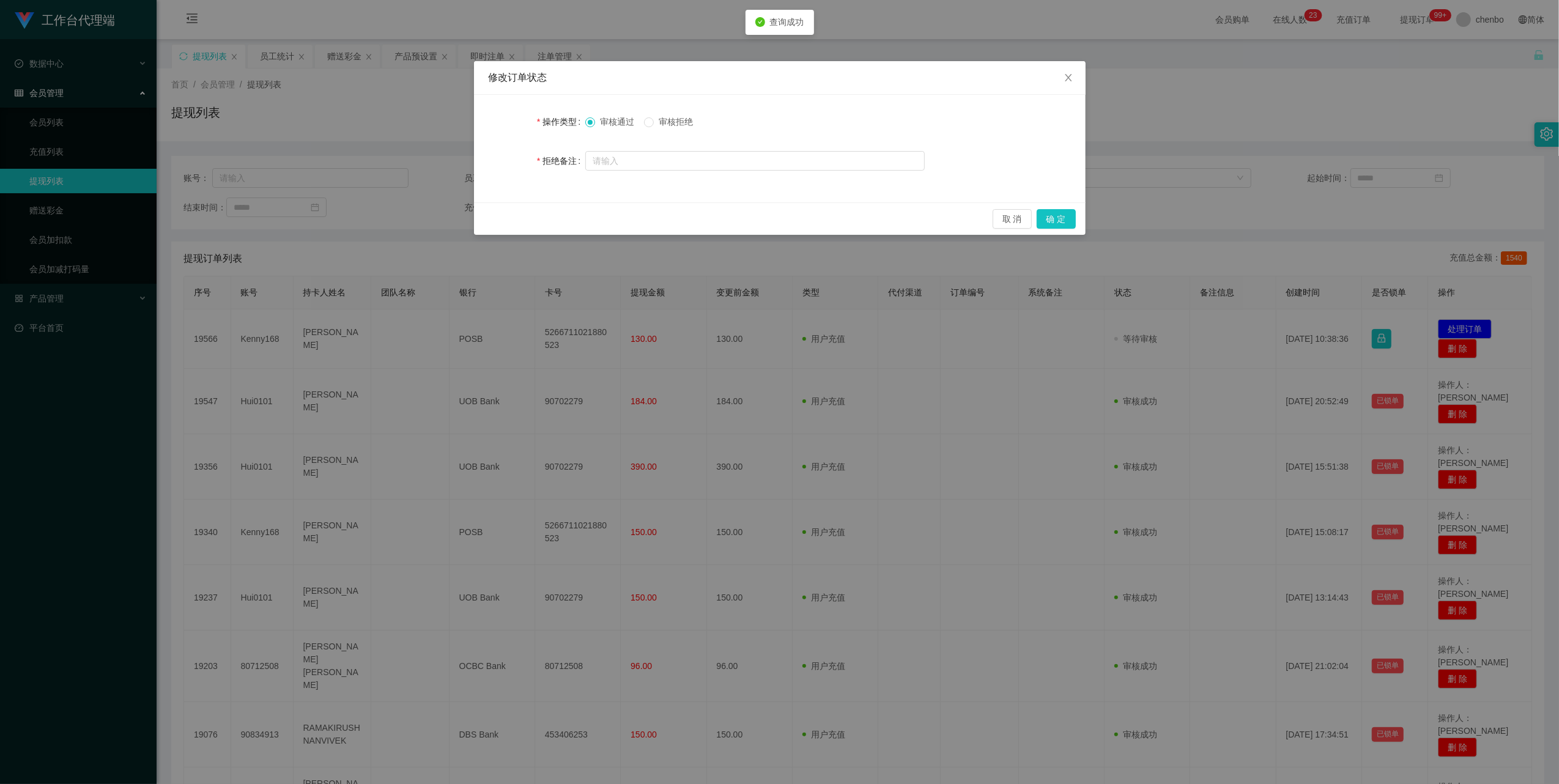
click at [580, 218] on div "取 消 确 定" at bounding box center [780, 218] width 611 height 32
click at [580, 218] on button "确 定" at bounding box center [1056, 219] width 39 height 19
click at [580, 218] on div "取 消 确 定" at bounding box center [780, 219] width 592 height 19
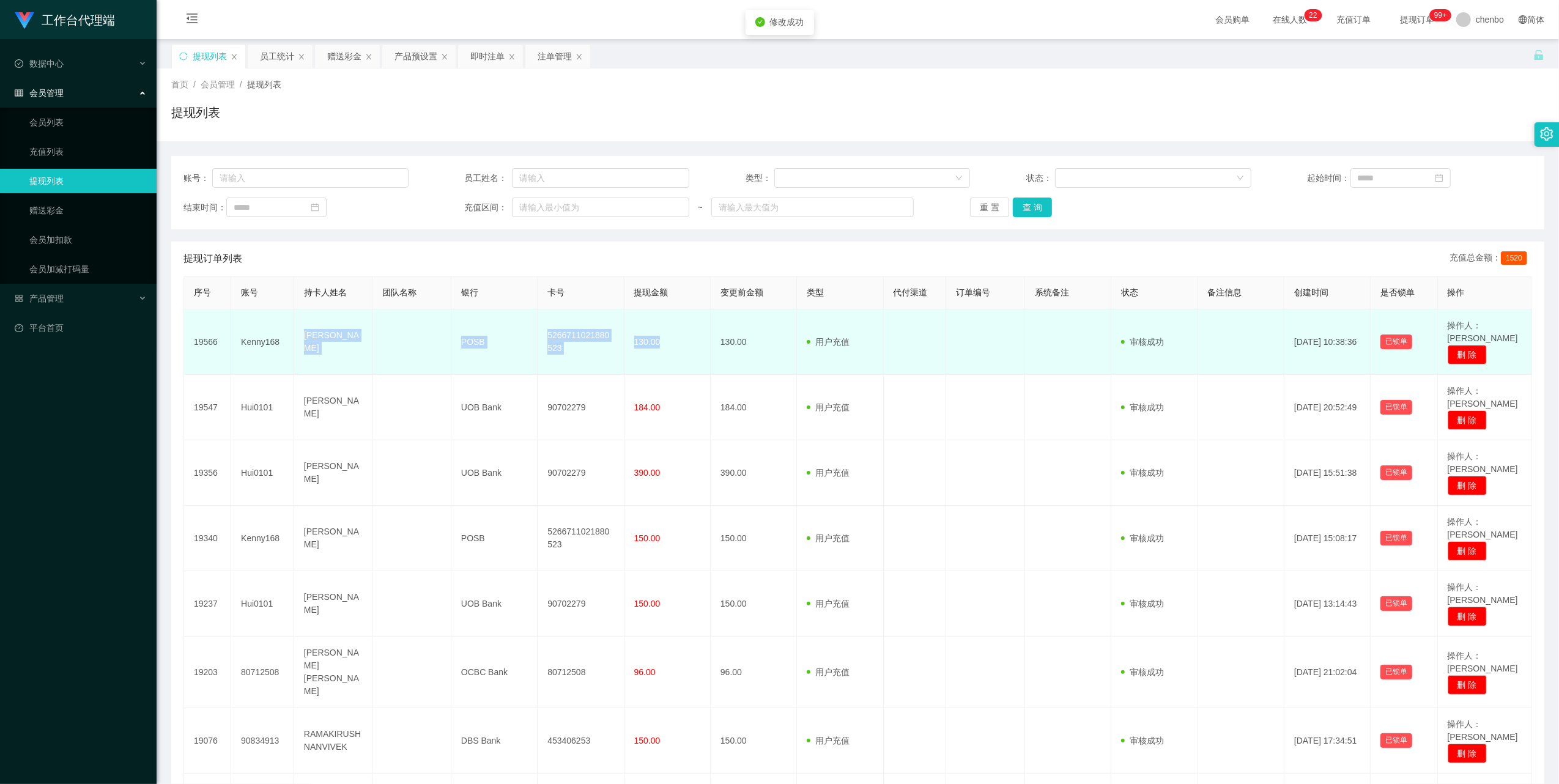
drag, startPoint x: 294, startPoint y: 329, endPoint x: 682, endPoint y: 352, distance: 388.7
click at [580, 332] on tr "19566 Kenny168 [PERSON_NAME] POSB 5266711021880523 130.00 130.00 用户充值 人工扣款 审核驳回…" at bounding box center [858, 342] width 1348 height 66
copy tr "[PERSON_NAME] POSB 5266711021880523 130.00"
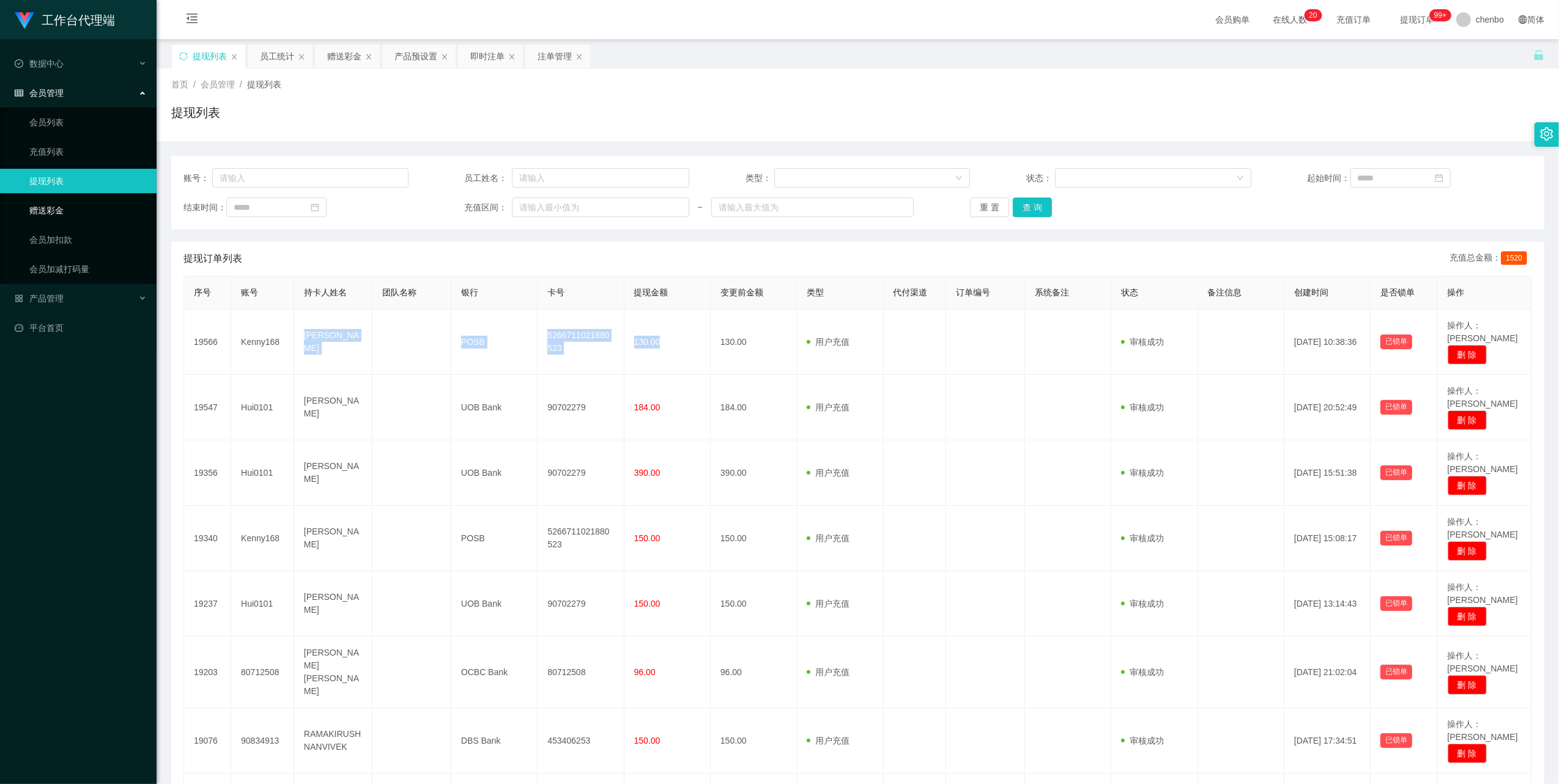
click at [65, 213] on link "赠送彩金" at bounding box center [88, 211] width 117 height 24
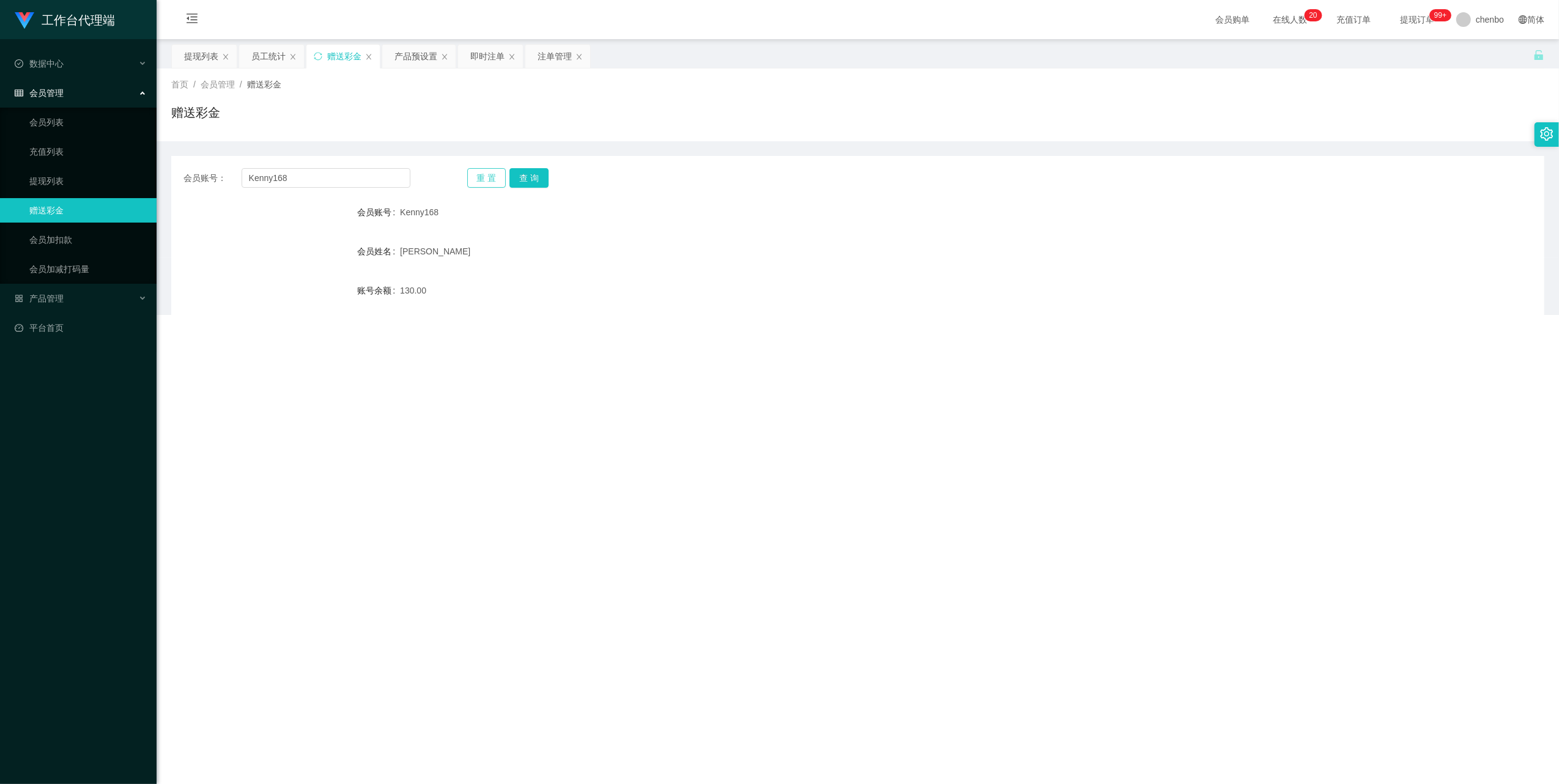
click at [283, 174] on div "会员账号： Kenny168 重 置 查 询" at bounding box center [857, 178] width 1373 height 19
click at [336, 184] on input "Kenny168" at bounding box center [326, 178] width 169 height 19
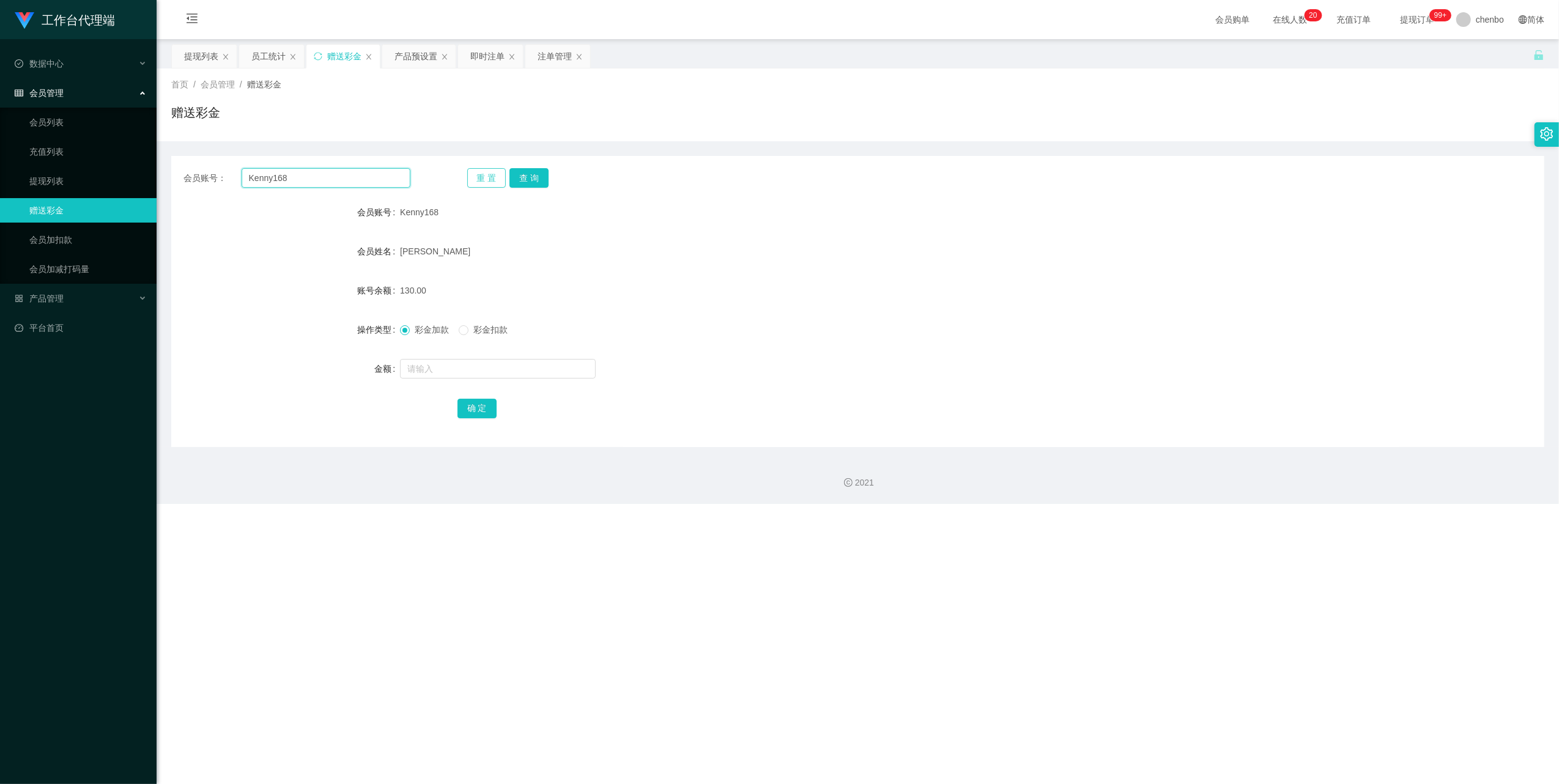
paste input "Hui0101"
click at [345, 178] on input "Kenny168Hui0101" at bounding box center [326, 178] width 169 height 19
paste input "text"
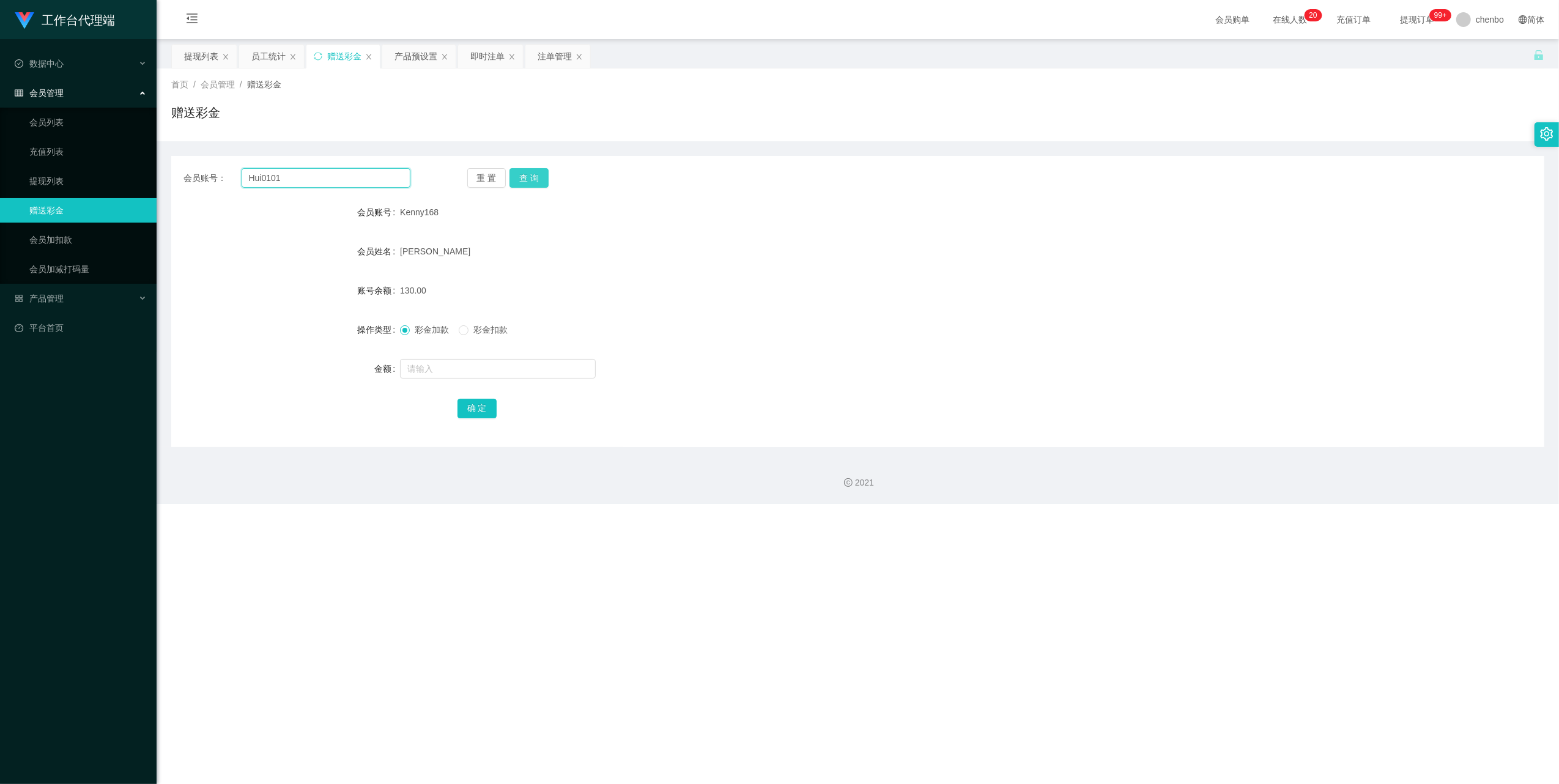
type input "Hui0101"
click at [524, 172] on button "查 询" at bounding box center [529, 178] width 39 height 19
click at [463, 332] on input "text" at bounding box center [498, 368] width 196 height 19
type input "500"
click at [467, 332] on button "确 定" at bounding box center [477, 408] width 39 height 19
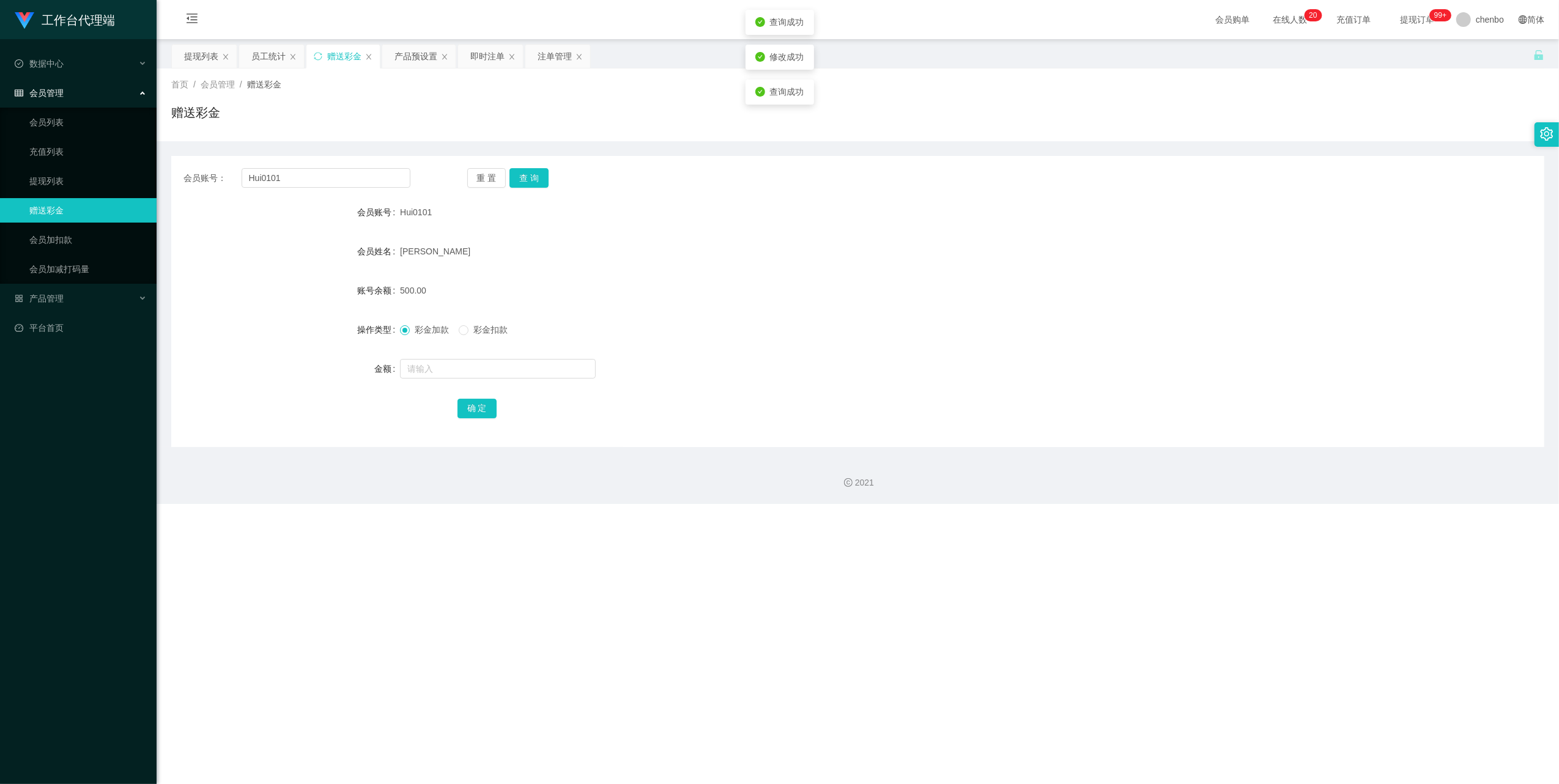
click at [580, 267] on form "会员账号 Hui0101 会员姓名 [PERSON_NAME] 账号余额 500.00 操作类型 彩金加款 彩金扣款 金额 确 定" at bounding box center [857, 310] width 1373 height 220
click at [324, 177] on input "Hui0101" at bounding box center [326, 178] width 169 height 19
paste input "Kenny168"
type input "Kenny168"
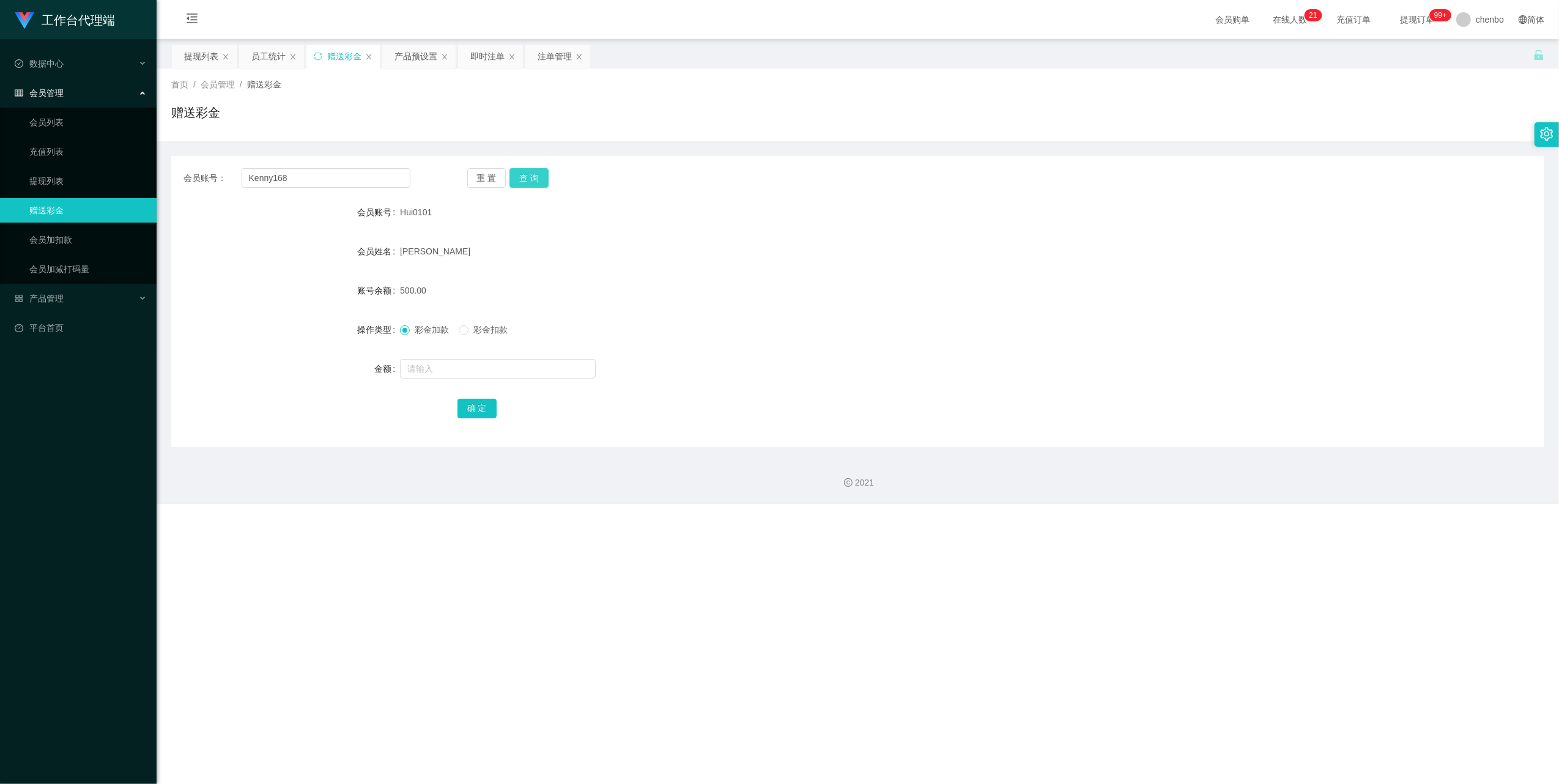
click at [532, 179] on button "查 询" at bounding box center [529, 178] width 39 height 19
click at [441, 332] on input "text" at bounding box center [498, 368] width 196 height 19
type input "4"
type input "146"
click at [479, 332] on button "确 定" at bounding box center [477, 408] width 39 height 19
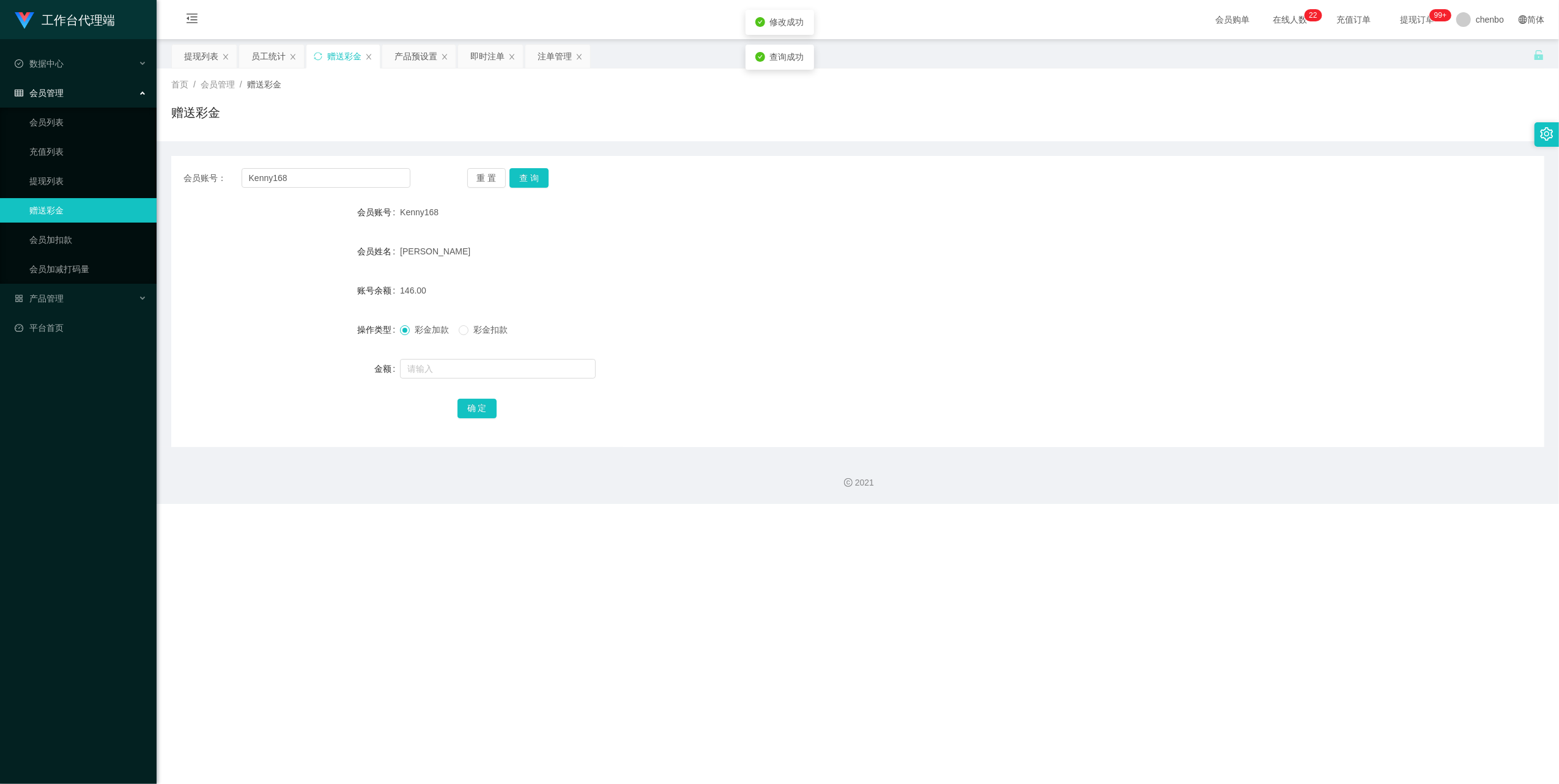
click at [580, 254] on div "[PERSON_NAME]" at bounding box center [801, 251] width 801 height 24
click at [77, 176] on link "提现列表" at bounding box center [88, 181] width 117 height 24
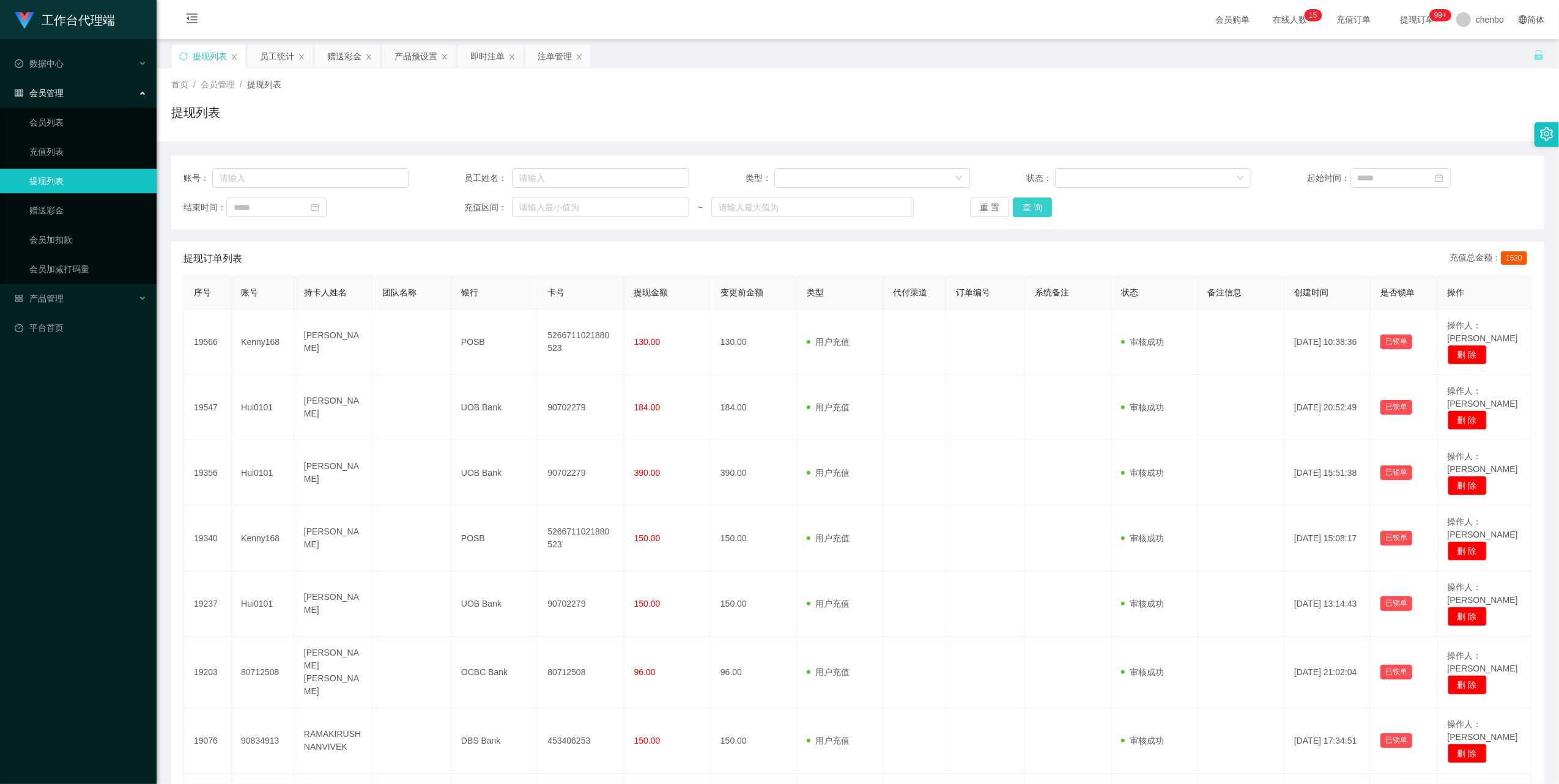
click at [580, 206] on button "查 询" at bounding box center [1032, 207] width 39 height 19
click at [580, 206] on div "重 置 查 询" at bounding box center [1082, 207] width 225 height 19
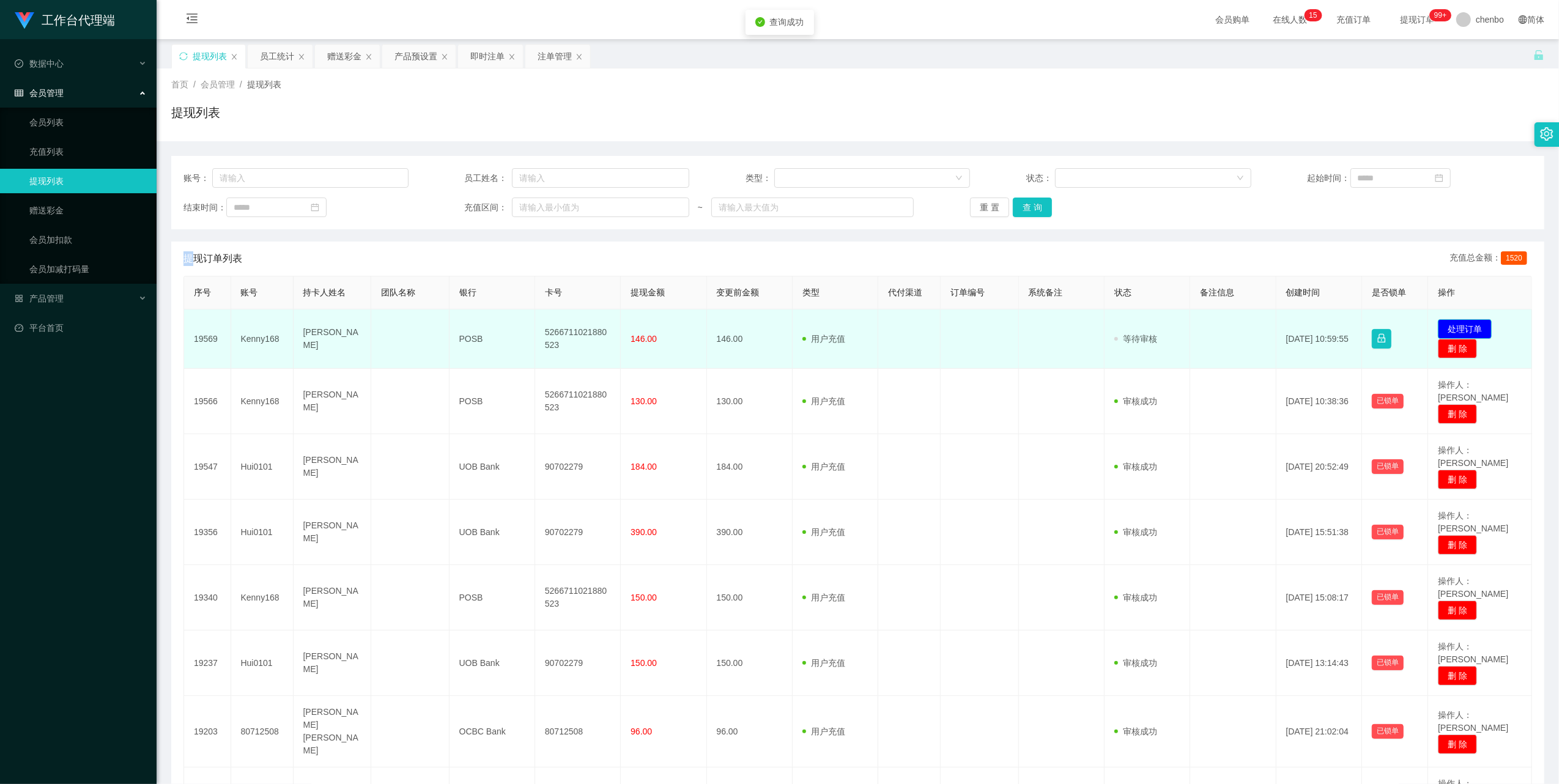
click at [580, 329] on button "处理订单" at bounding box center [1465, 329] width 54 height 19
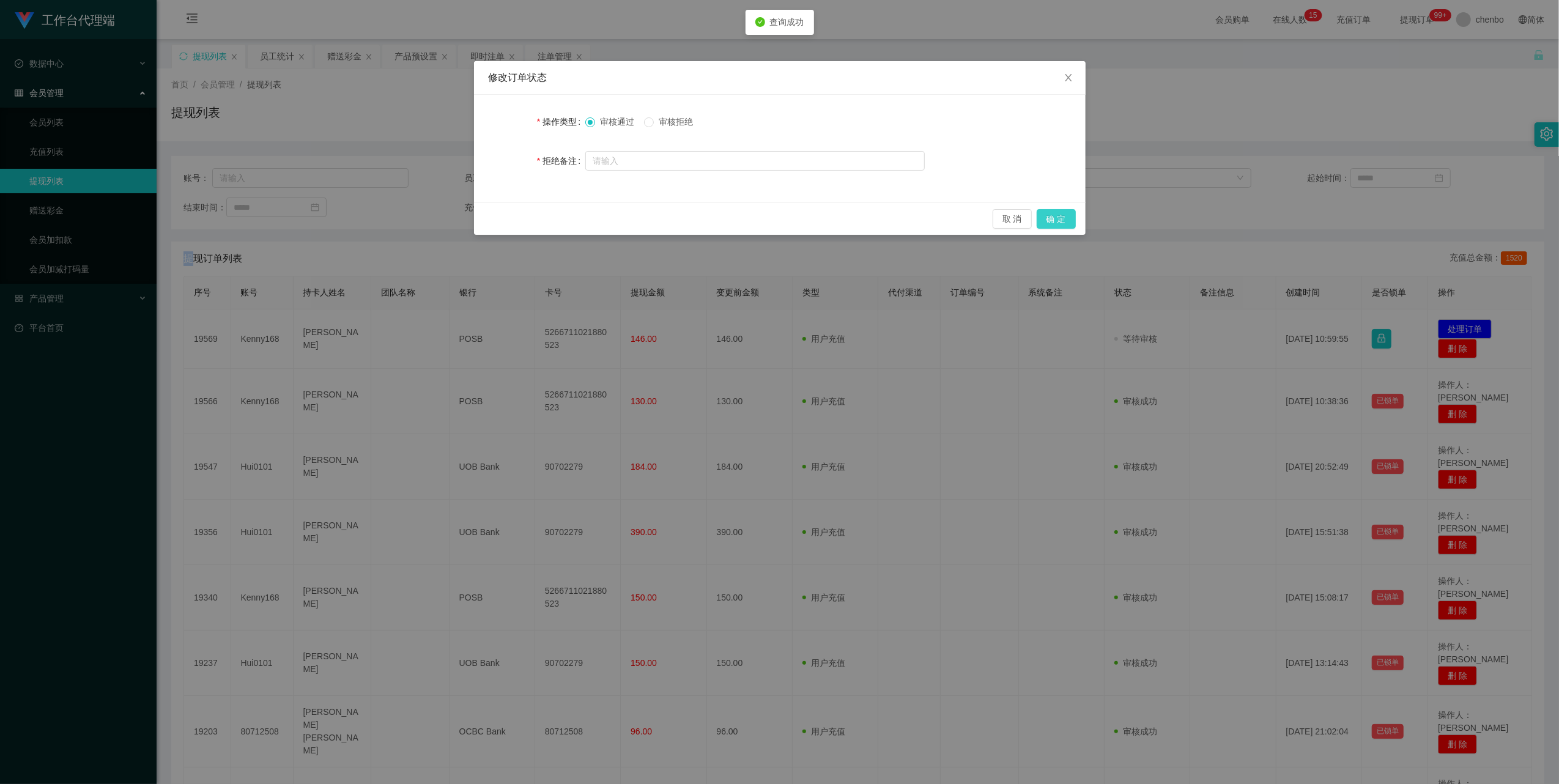
click at [580, 223] on button "确 定" at bounding box center [1056, 219] width 39 height 19
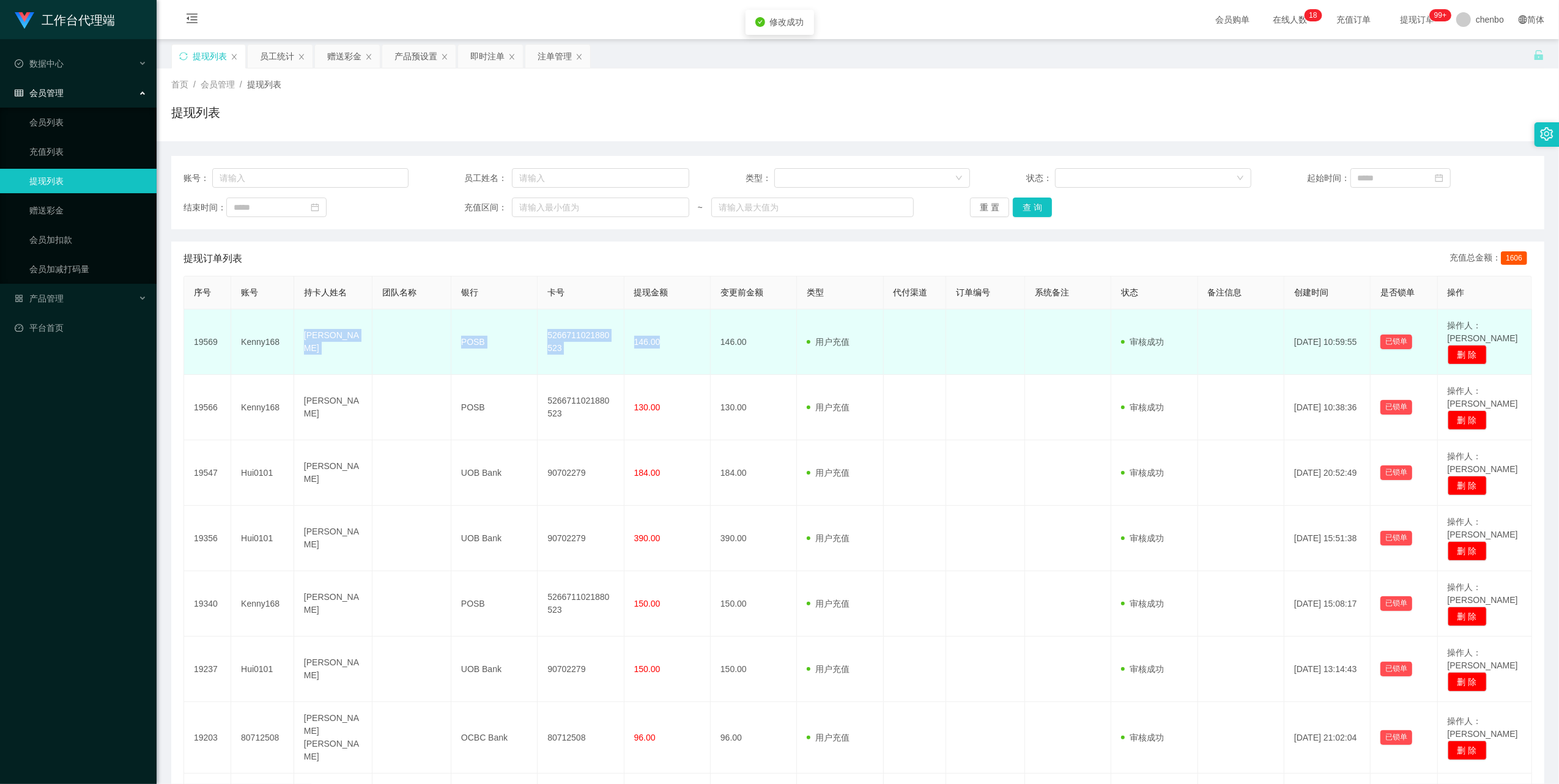
drag, startPoint x: 296, startPoint y: 334, endPoint x: 666, endPoint y: 325, distance: 370.1
click at [580, 325] on tr "19569 Kenny168 [PERSON_NAME] POSB 5266711021880523 146.00 146.00 用户充值 人工扣款 审核驳回…" at bounding box center [858, 342] width 1348 height 66
